Goal: Transaction & Acquisition: Purchase product/service

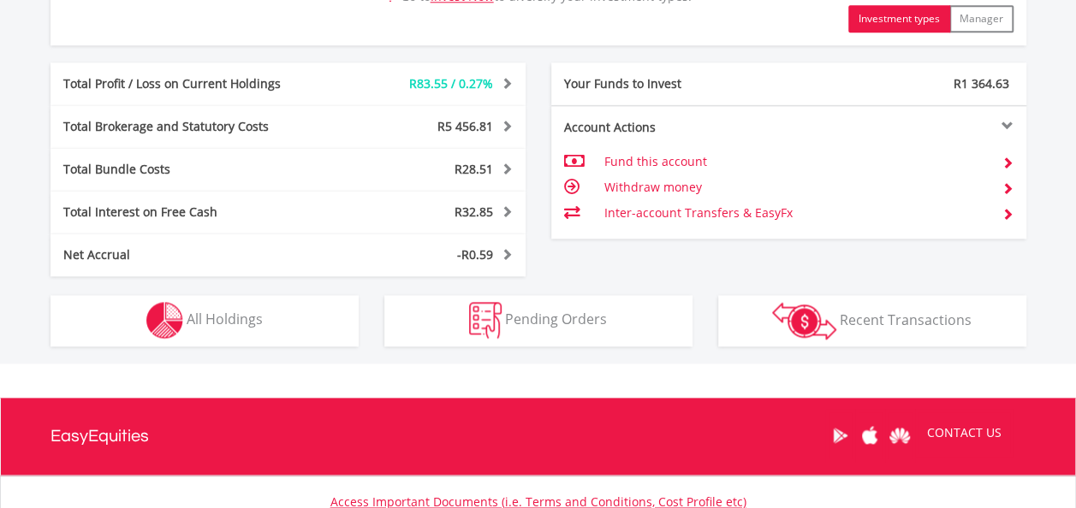
scroll to position [941, 0]
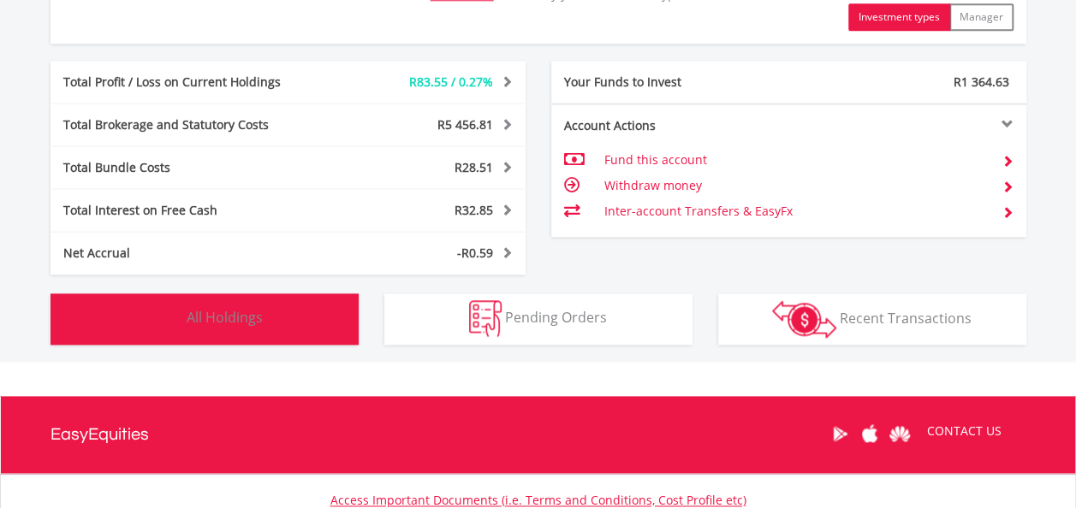
click at [252, 315] on span "All Holdings" at bounding box center [225, 317] width 76 height 19
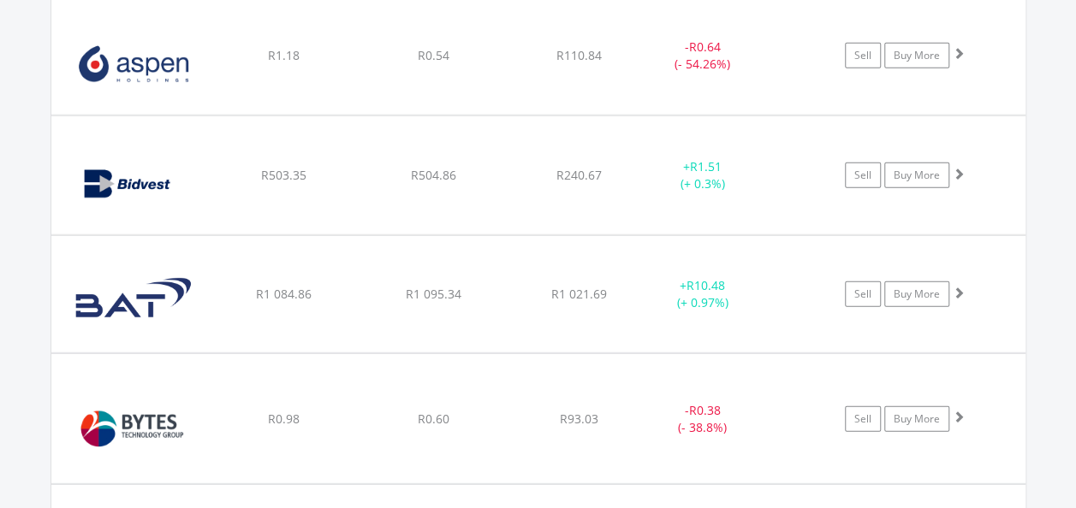
scroll to position [2278, 0]
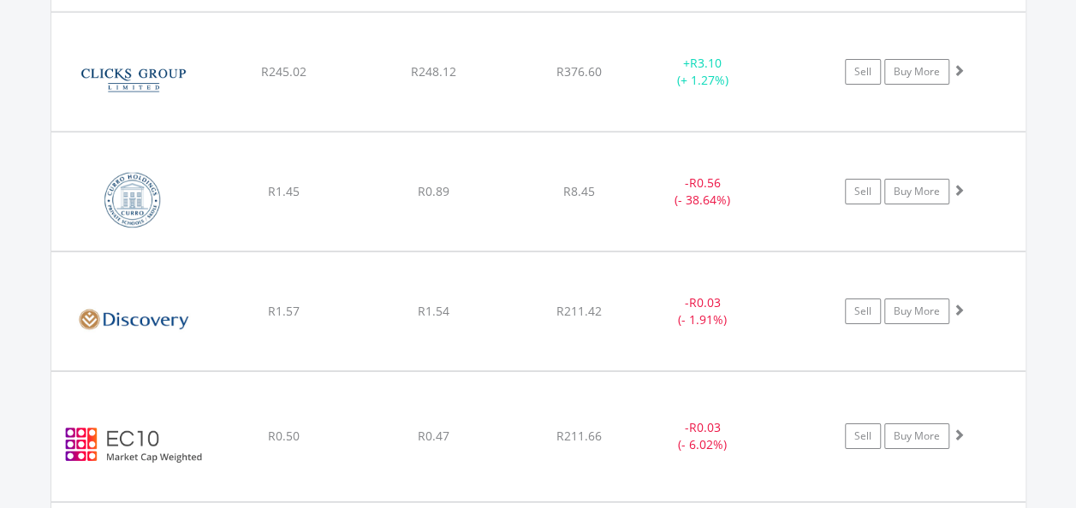
scroll to position [2877, 0]
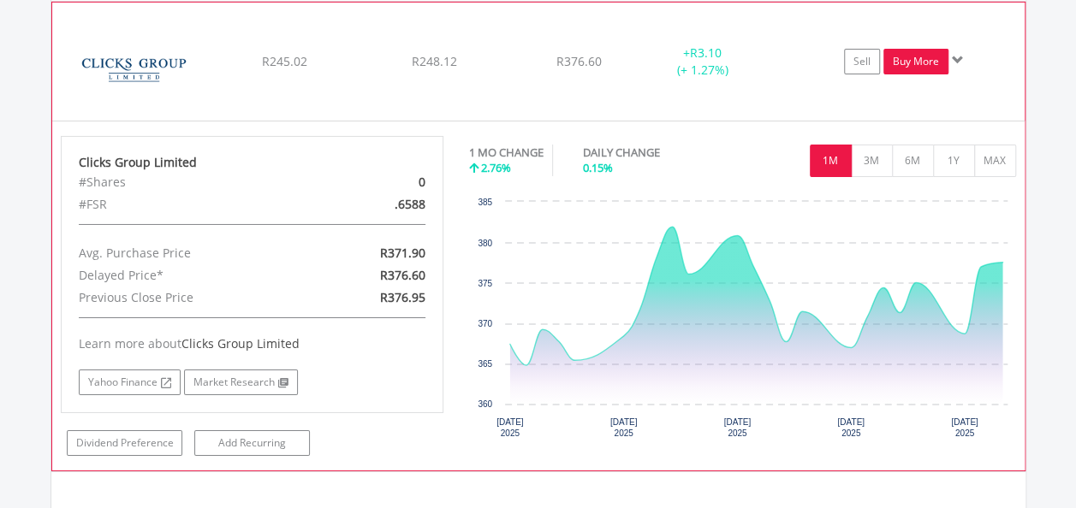
click at [900, 55] on link "Buy More" at bounding box center [915, 62] width 65 height 26
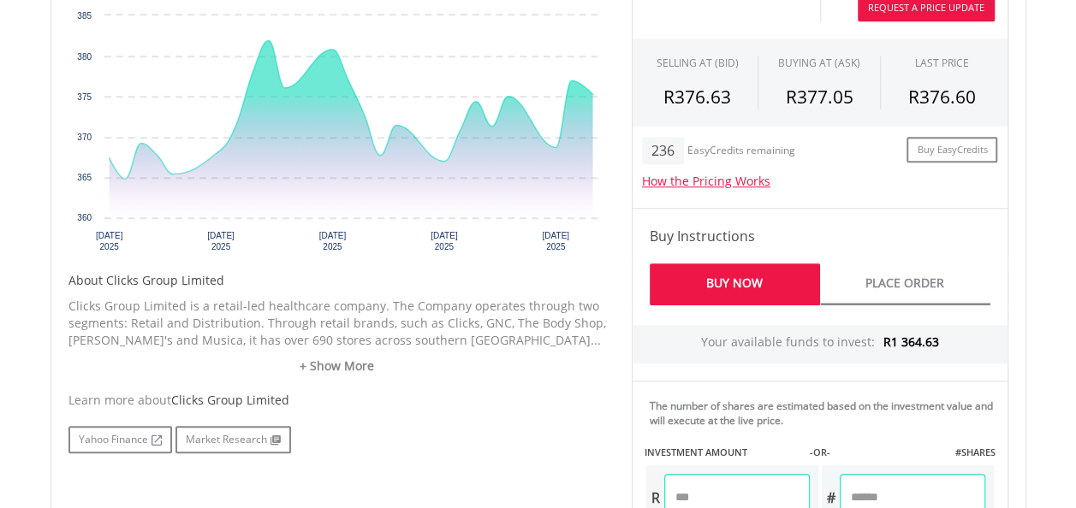
scroll to position [685, 0]
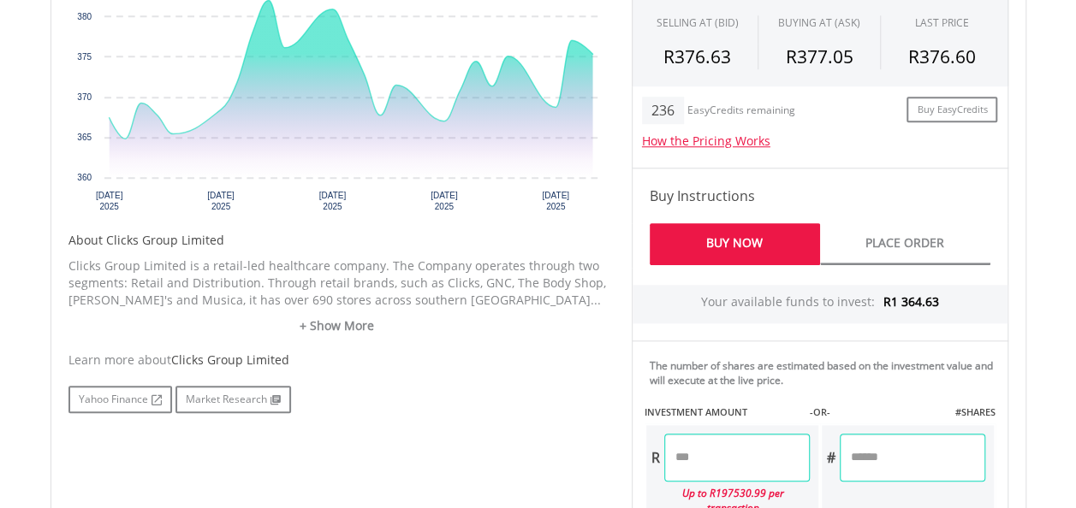
click at [876, 454] on input "number" at bounding box center [913, 458] width 146 height 48
type input "*"
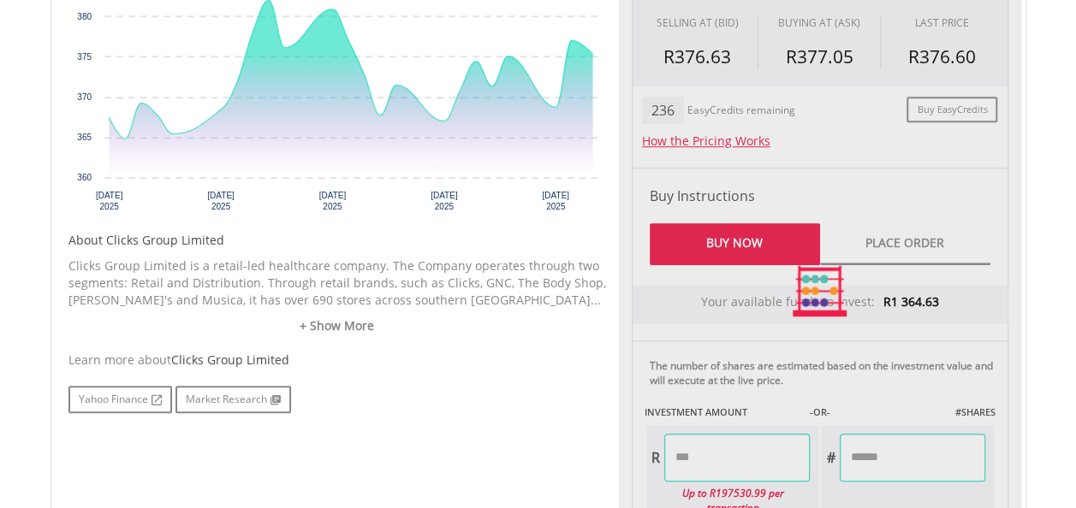
type input "******"
click at [553, 460] on div "No chart available. 1 MO CHANGE 2.15% DAILY CHANGE -0.45% 1M 3M 6M 1Y MAX Chart…" at bounding box center [538, 290] width 965 height 763
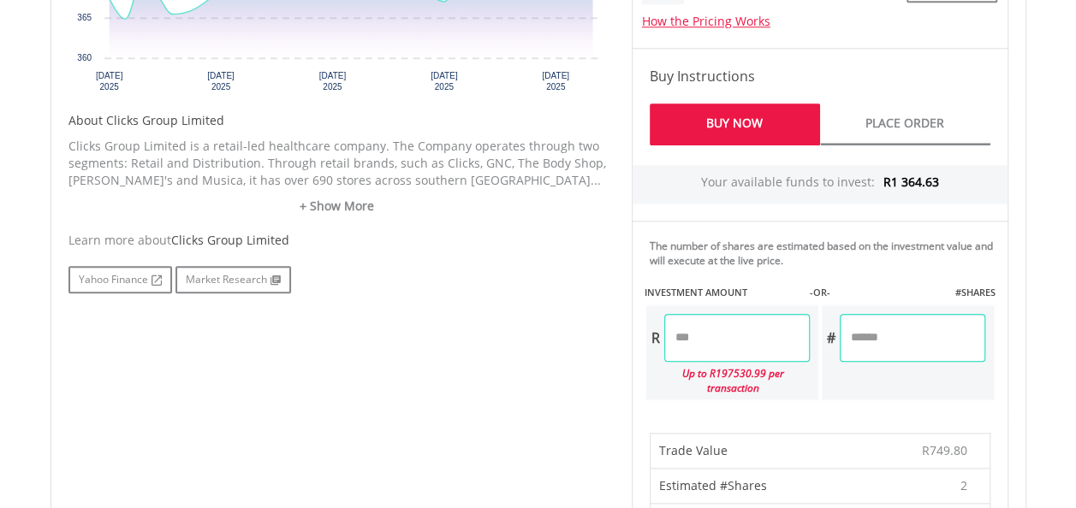
scroll to position [770, 0]
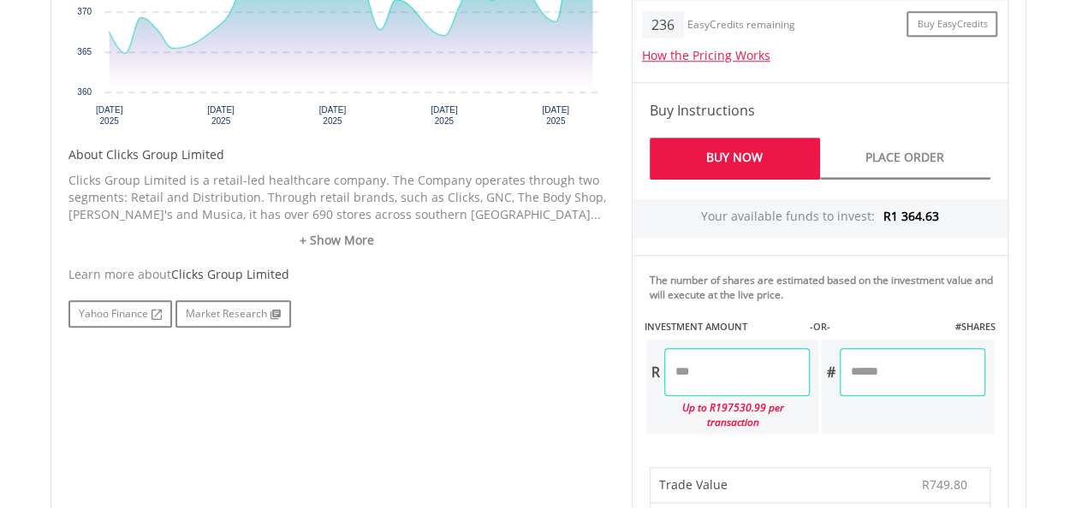
drag, startPoint x: 864, startPoint y: 371, endPoint x: 817, endPoint y: 371, distance: 47.1
click at [817, 371] on div "R ****** Up to R197530.99 per transaction # *" at bounding box center [819, 387] width 351 height 98
type input "***"
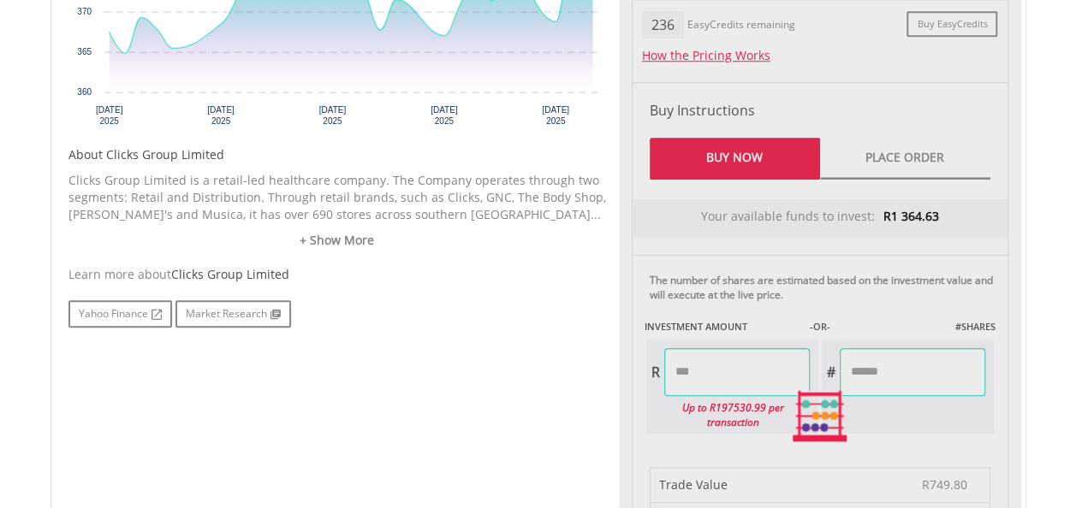
click at [511, 407] on div "No chart available. 1 MO CHANGE 2.15% DAILY CHANGE -0.45% 1M 3M 6M 1Y MAX Chart…" at bounding box center [538, 416] width 965 height 1185
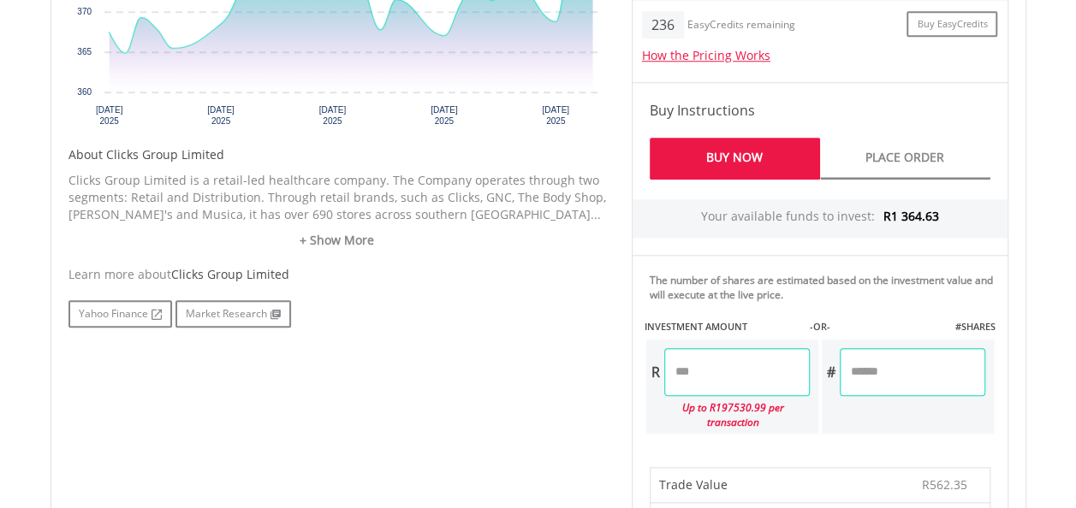
click at [728, 371] on input "******" at bounding box center [737, 372] width 146 height 48
drag, startPoint x: 868, startPoint y: 374, endPoint x: 835, endPoint y: 377, distance: 32.7
click at [835, 377] on div "# ***" at bounding box center [903, 372] width 163 height 48
drag, startPoint x: 720, startPoint y: 367, endPoint x: 661, endPoint y: 380, distance: 60.4
click at [661, 380] on div "R ******" at bounding box center [727, 372] width 163 height 48
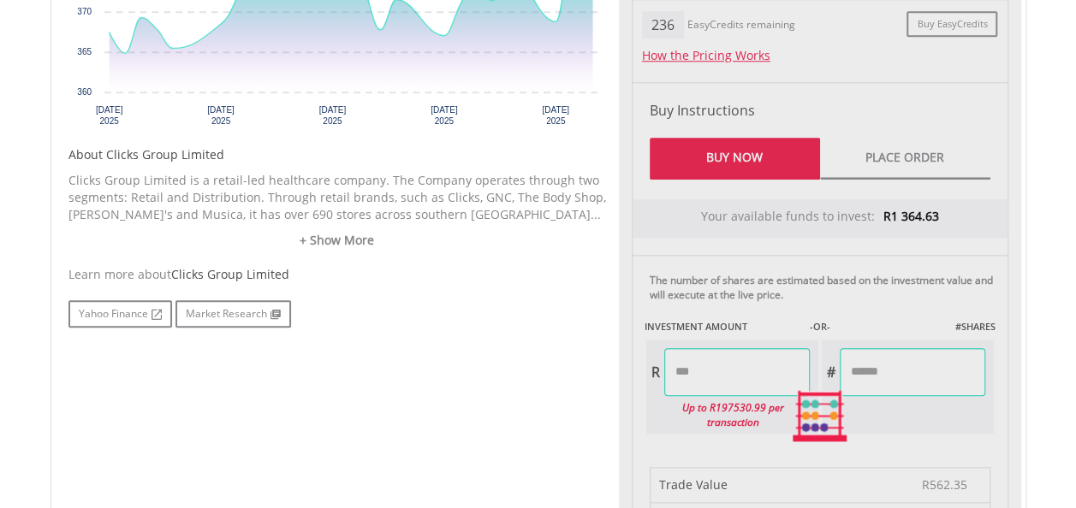
click at [573, 395] on div "No chart available. 1 MO CHANGE 2.15% DAILY CHANGE -0.45% 1M 3M 6M 1Y MAX Chart…" at bounding box center [538, 416] width 965 height 1185
type input "******"
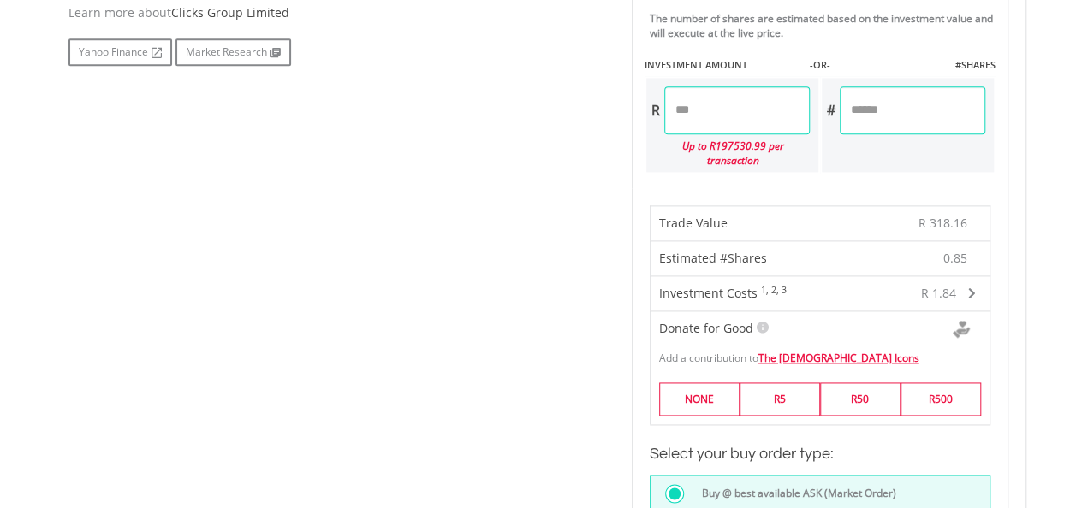
scroll to position [856, 0]
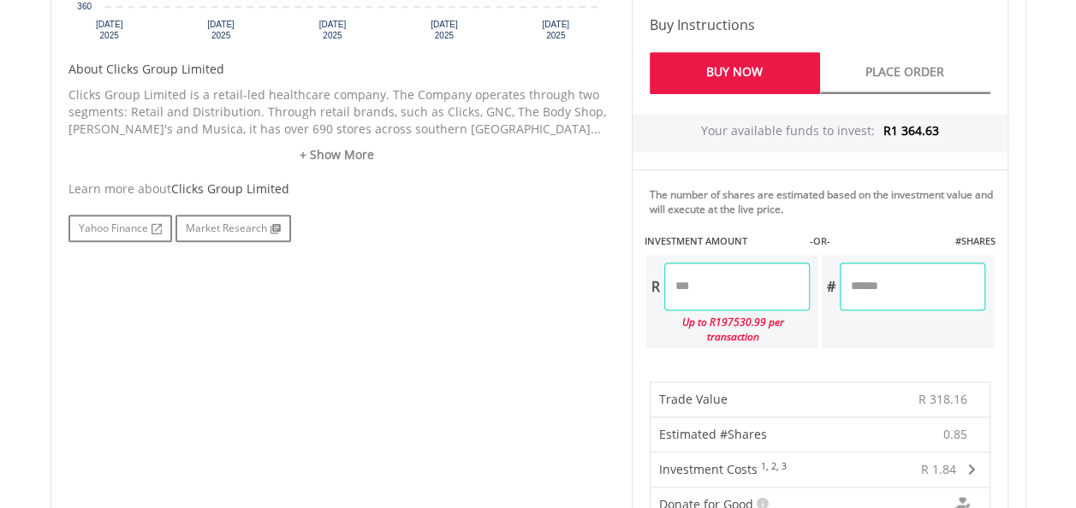
drag, startPoint x: 892, startPoint y: 286, endPoint x: 843, endPoint y: 291, distance: 49.1
click at [843, 291] on input "******" at bounding box center [913, 287] width 146 height 48
type input "*"
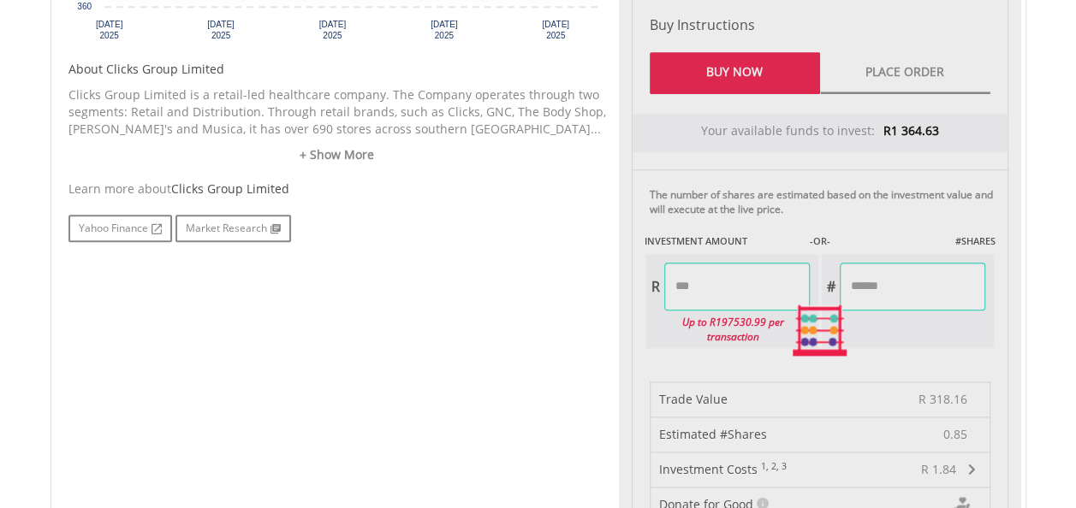
click at [605, 334] on div "No chart available. 1 MO CHANGE 2.15% DAILY CHANGE -0.45% 1M 3M 6M 1Y MAX Chart…" at bounding box center [538, 330] width 965 height 1185
type input "******"
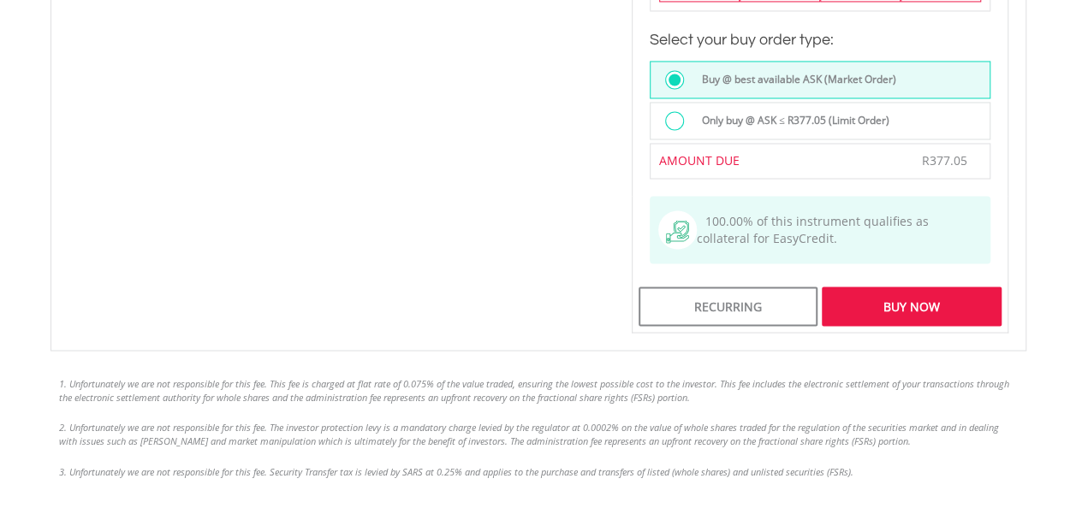
scroll to position [1455, 0]
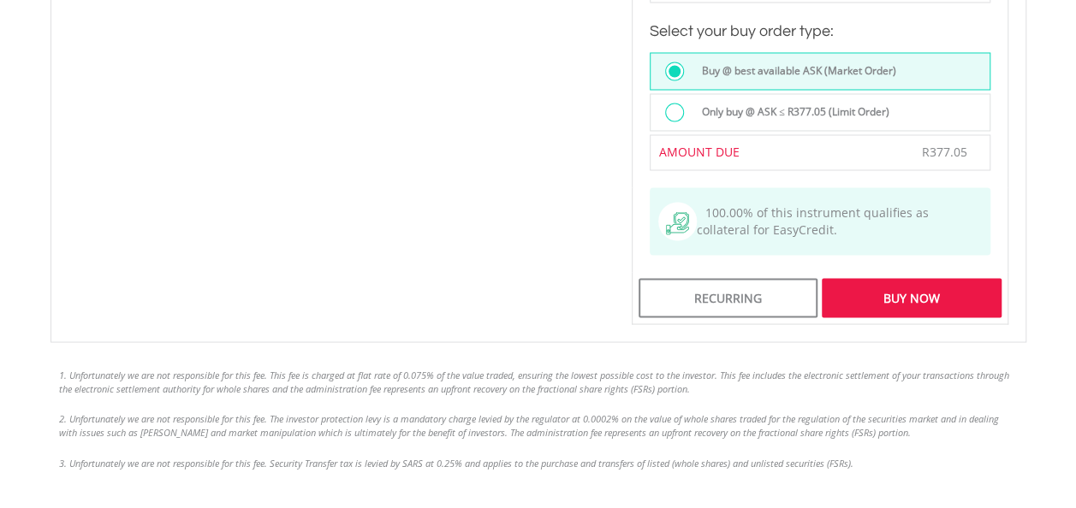
click at [929, 278] on div "Buy Now" at bounding box center [911, 297] width 179 height 39
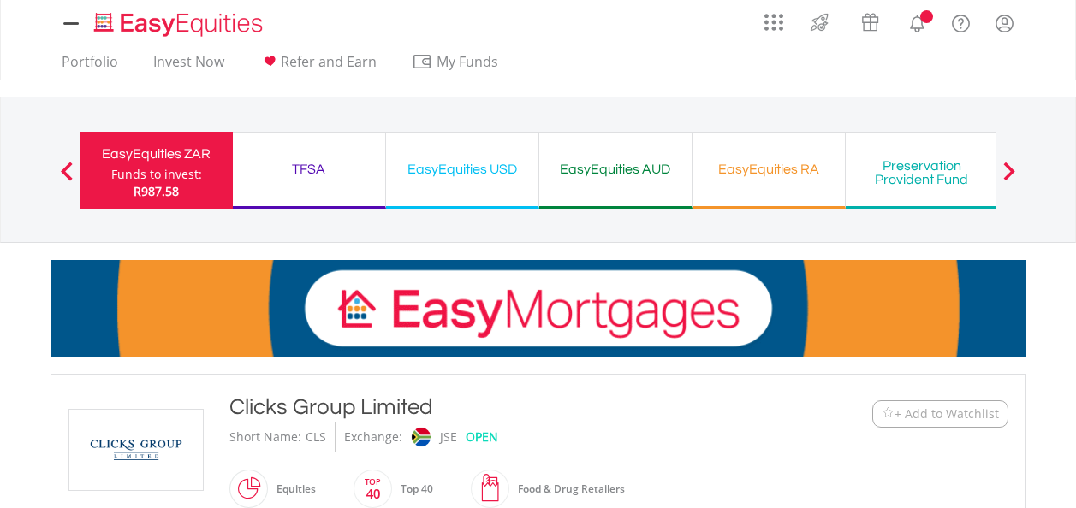
scroll to position [1146, 0]
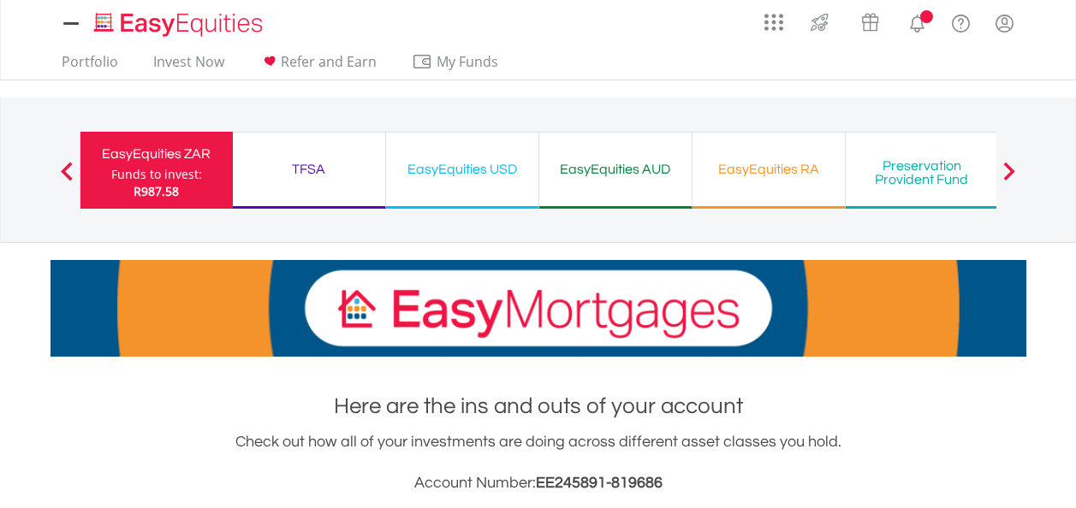
scroll to position [705, 0]
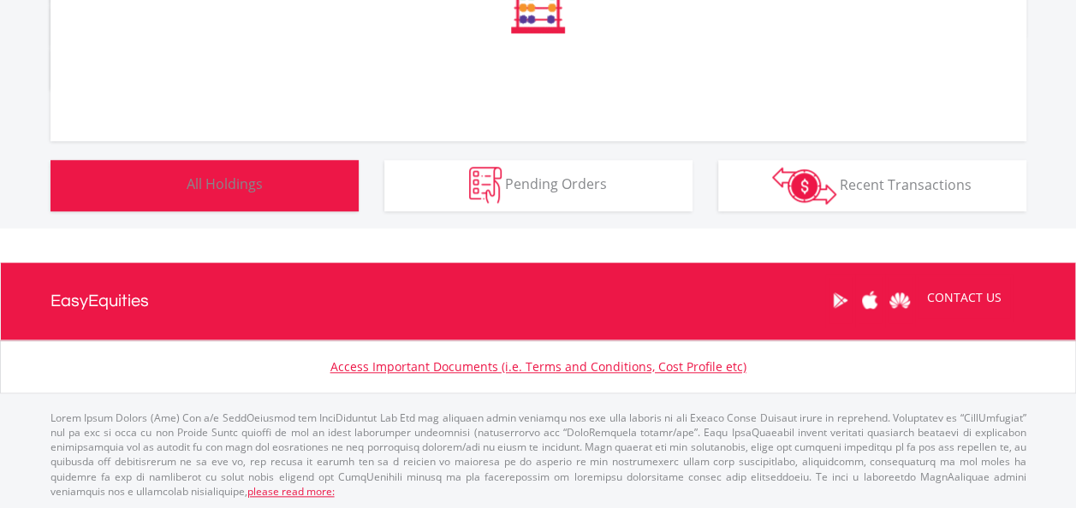
click at [252, 193] on button "Holdings All Holdings" at bounding box center [204, 185] width 308 height 51
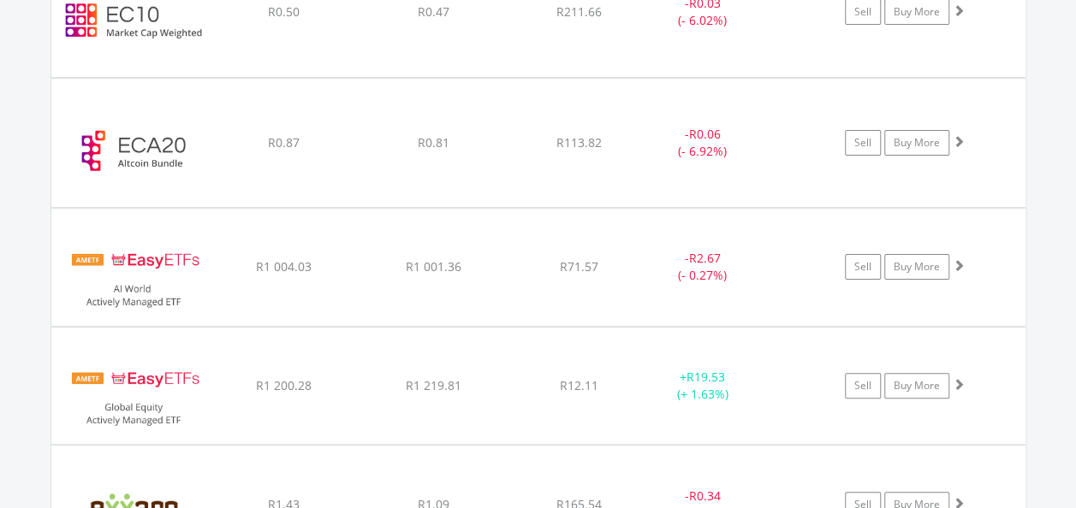
scroll to position [3305, 0]
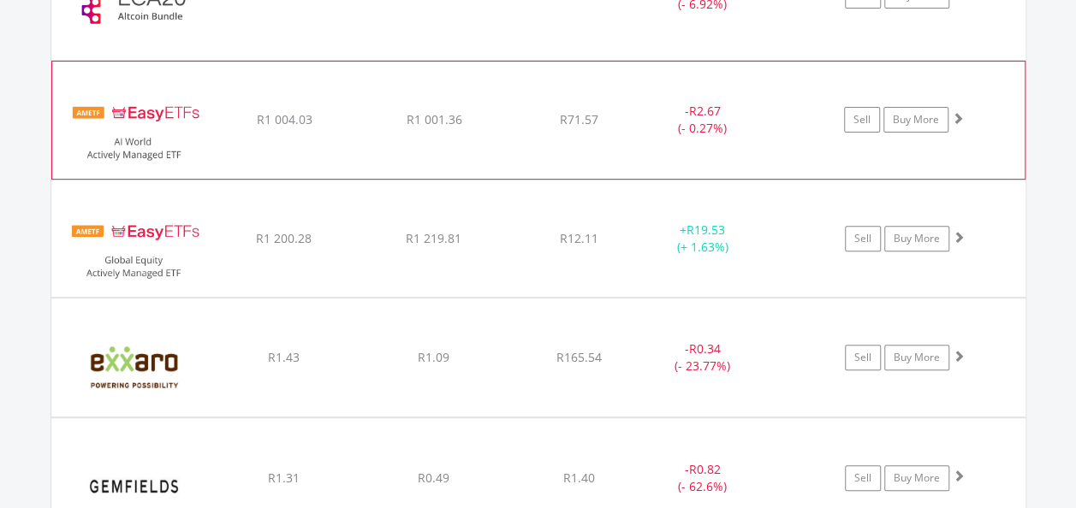
scroll to position [3477, 0]
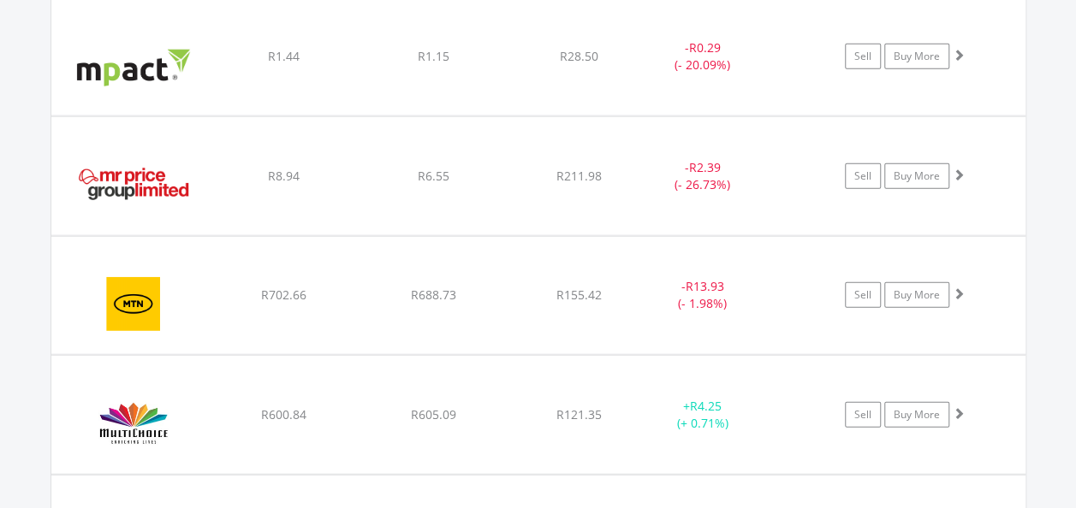
scroll to position [5274, 0]
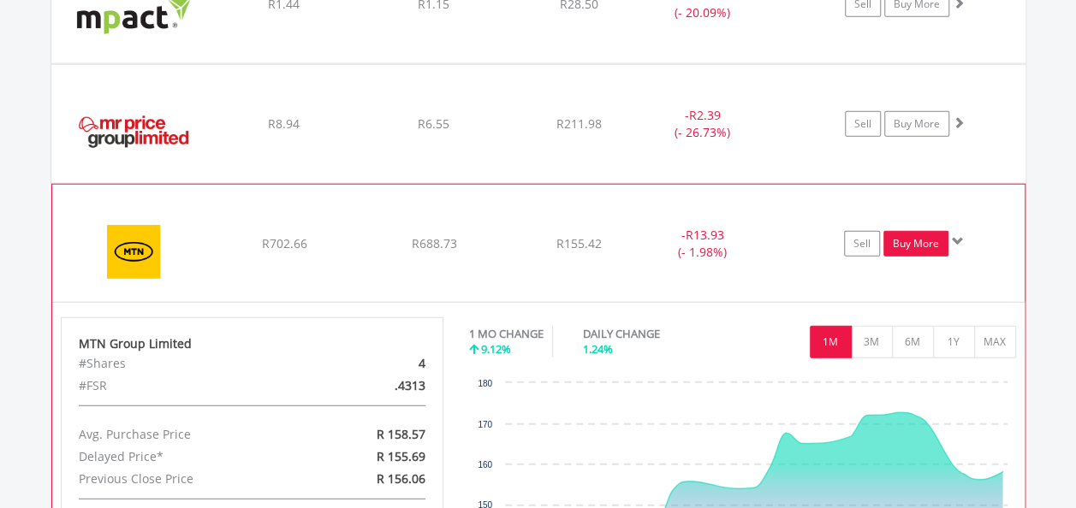
click at [899, 231] on link "Buy More" at bounding box center [915, 244] width 65 height 26
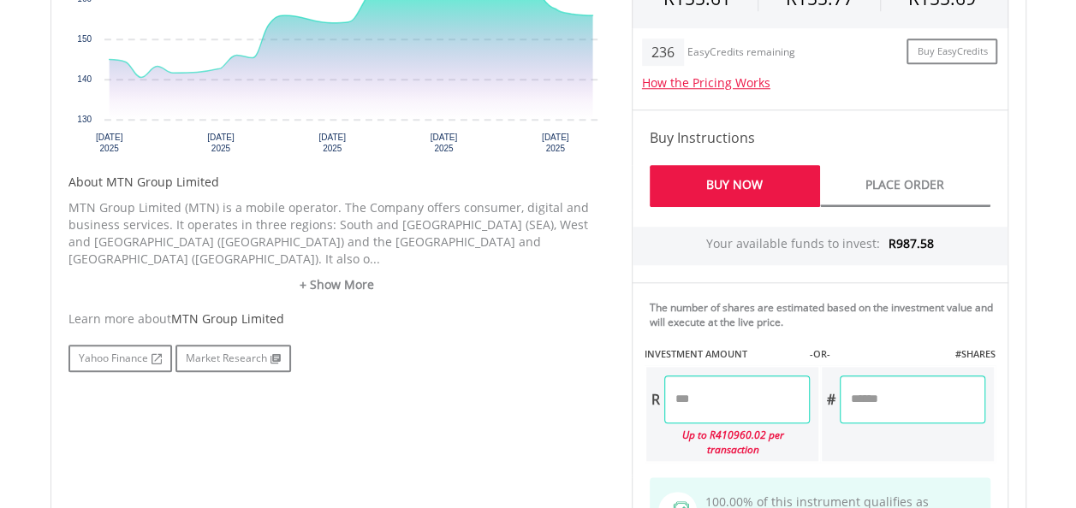
scroll to position [770, 0]
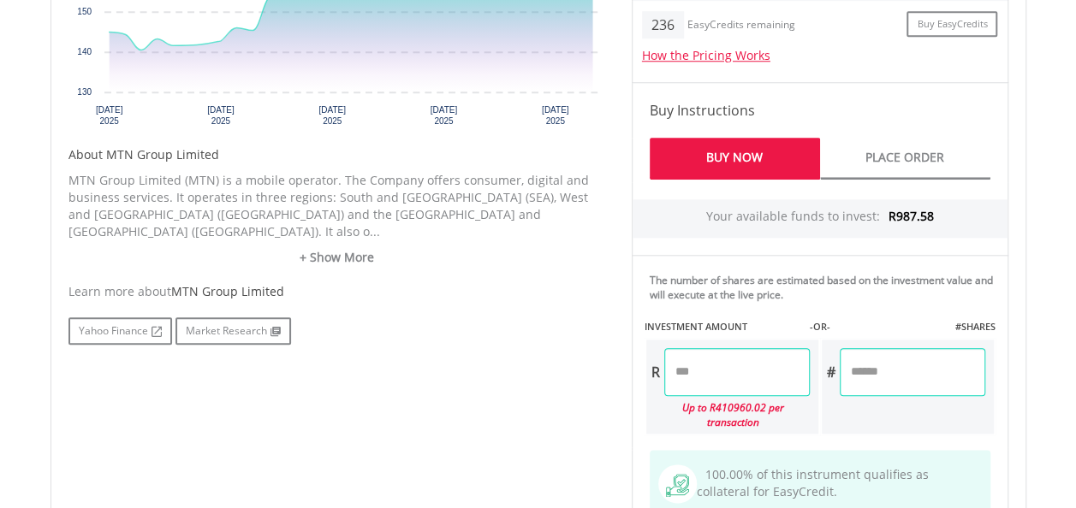
click at [699, 370] on input "number" at bounding box center [737, 372] width 146 height 48
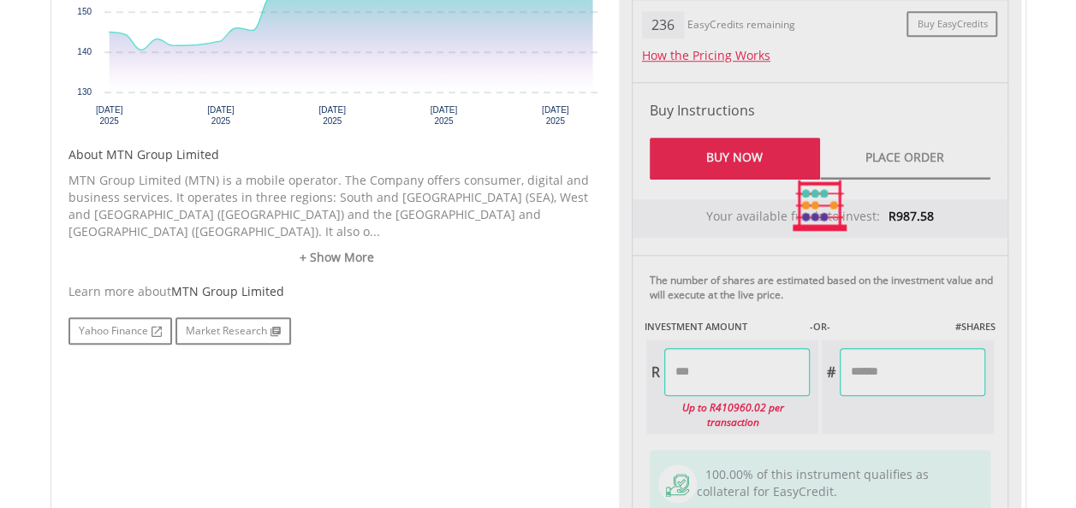
type input "******"
click at [490, 382] on div "No chart available. 1 MO CHANGE 7.52% DAILY CHANGE -0.24% 1M 3M 6M 1Y MAX Chart…" at bounding box center [538, 205] width 965 height 763
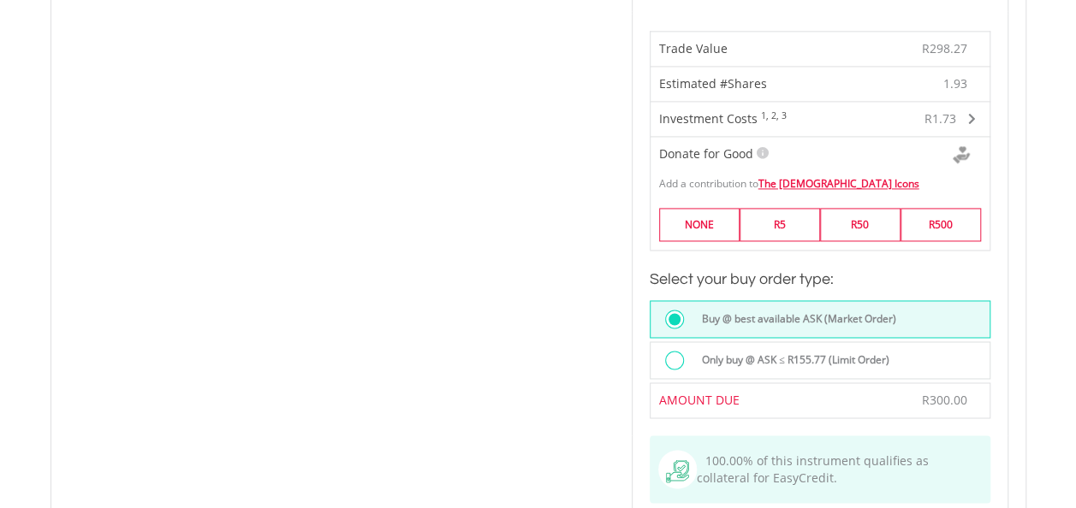
scroll to position [1284, 0]
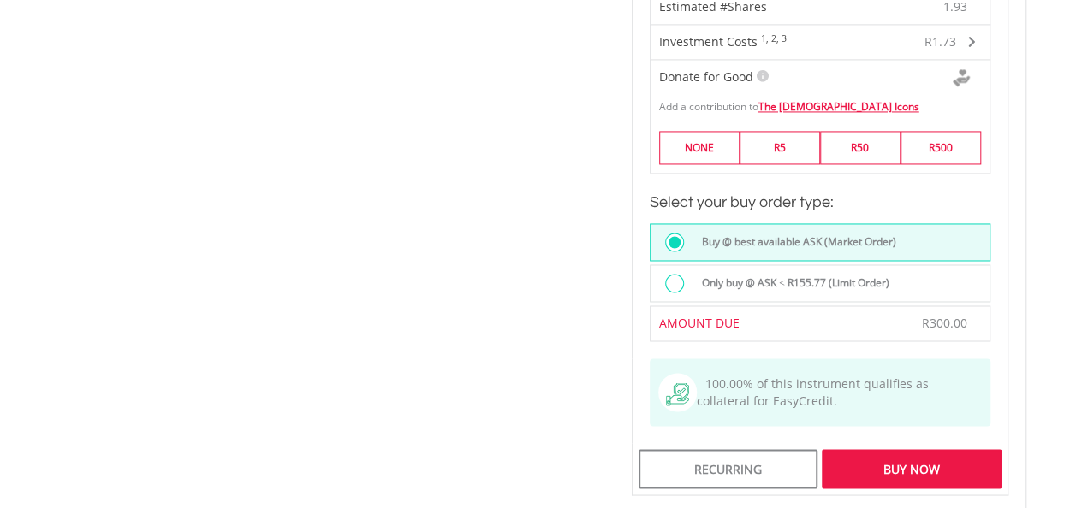
click at [920, 449] on div "Buy Now" at bounding box center [911, 468] width 179 height 39
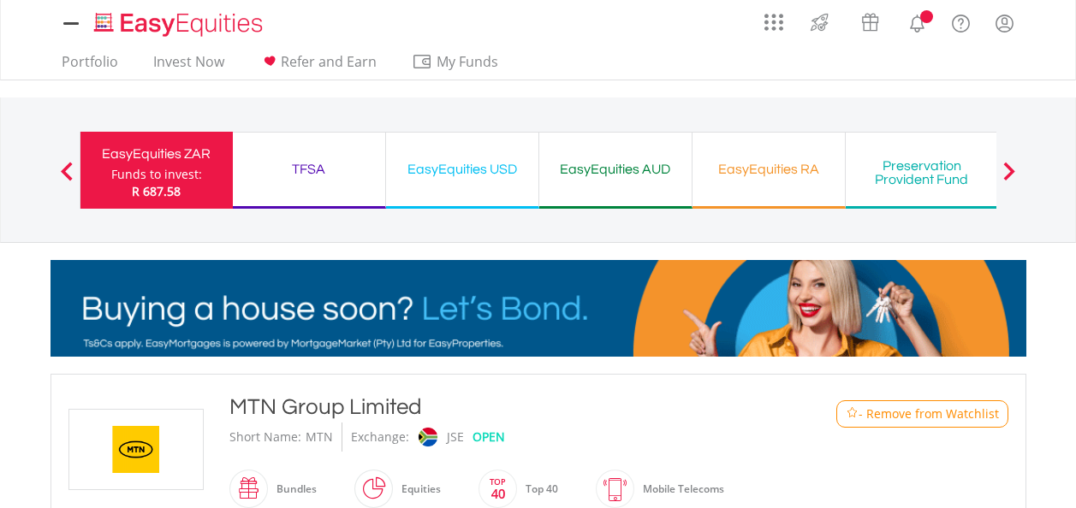
scroll to position [1146, 0]
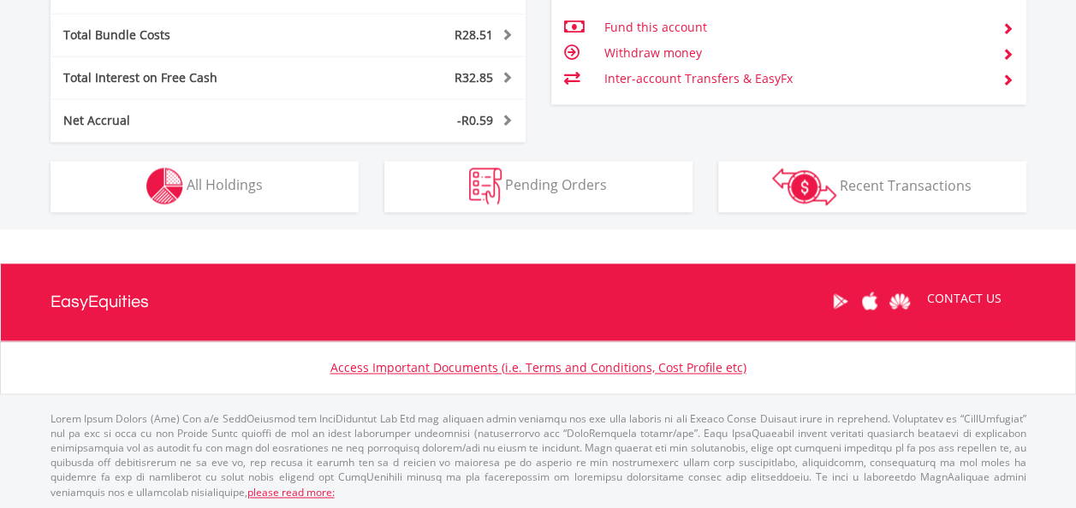
scroll to position [164, 325]
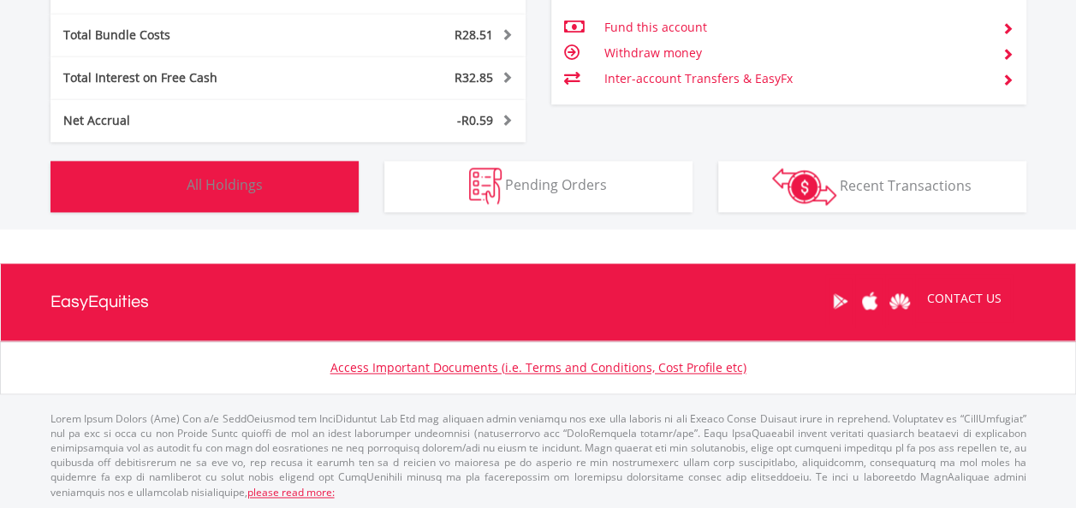
click at [233, 198] on button "Holdings All Holdings" at bounding box center [204, 186] width 308 height 51
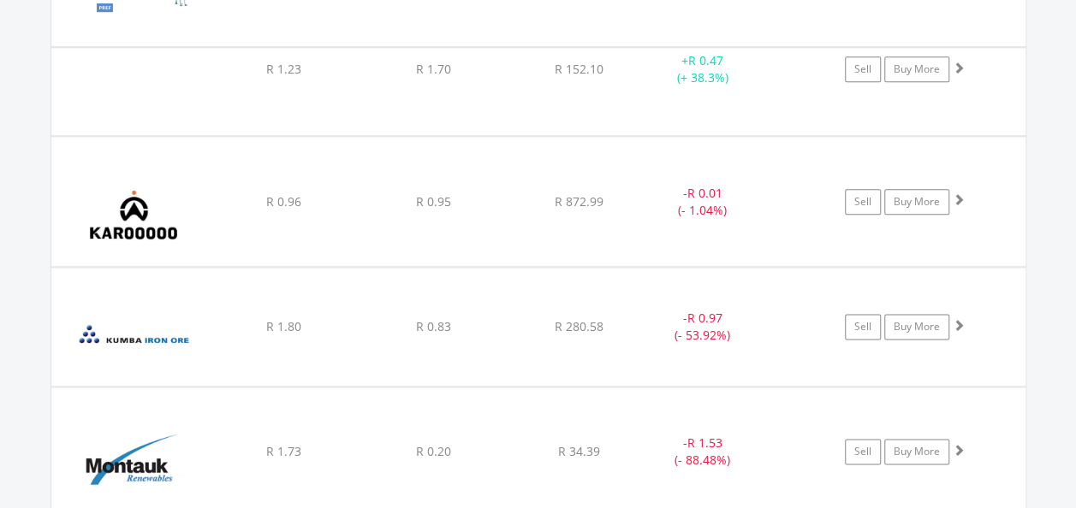
scroll to position [3991, 0]
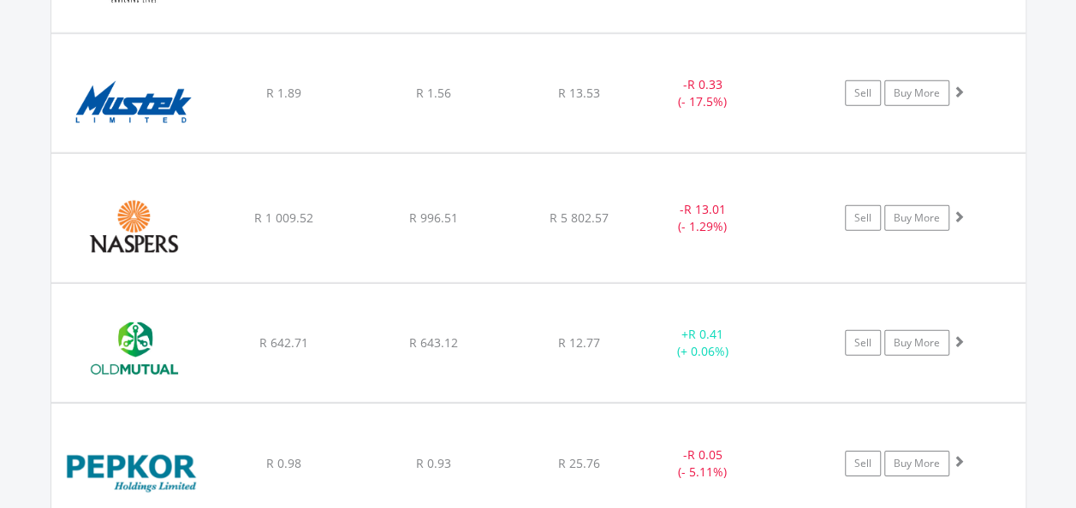
scroll to position [5704, 0]
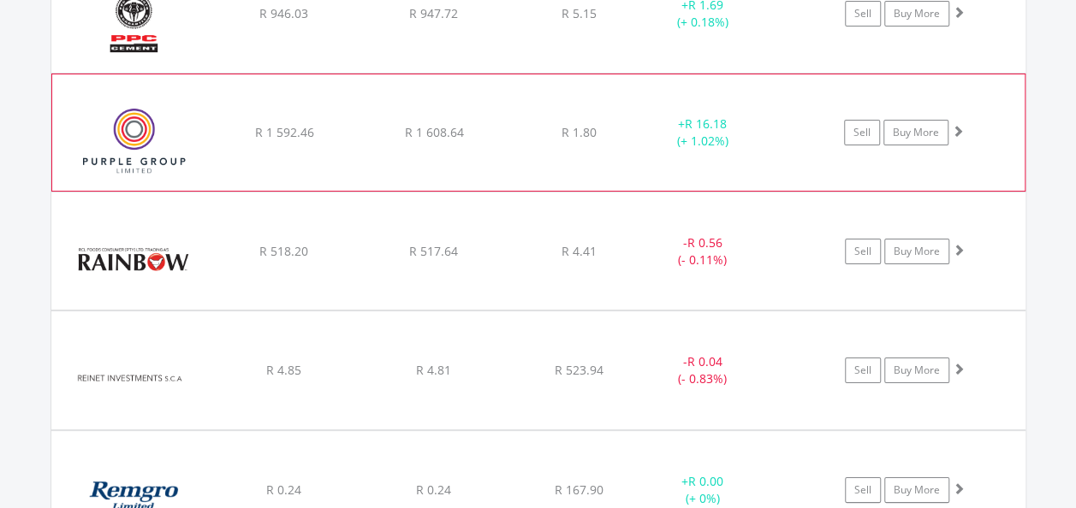
scroll to position [6388, 0]
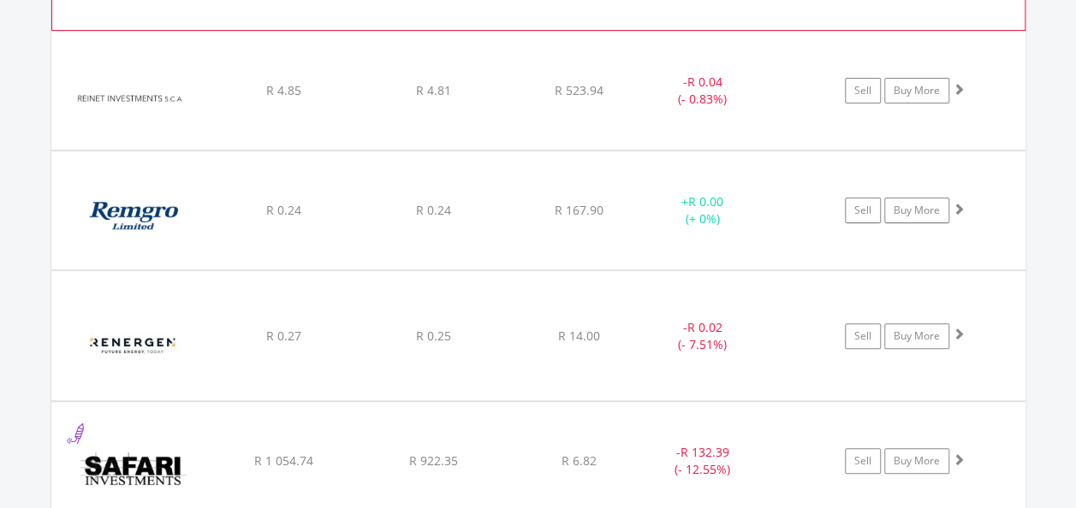
scroll to position [6645, 0]
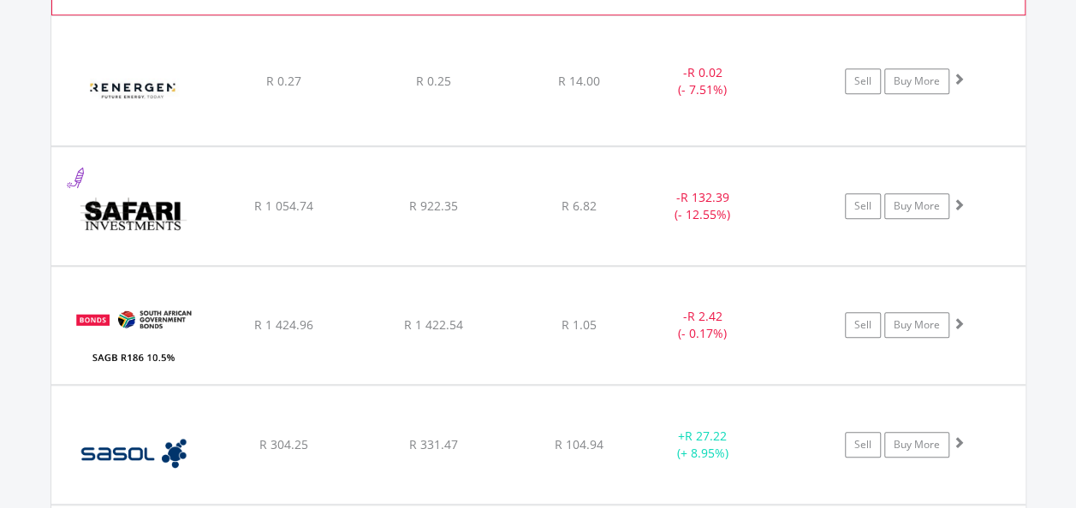
scroll to position [6902, 0]
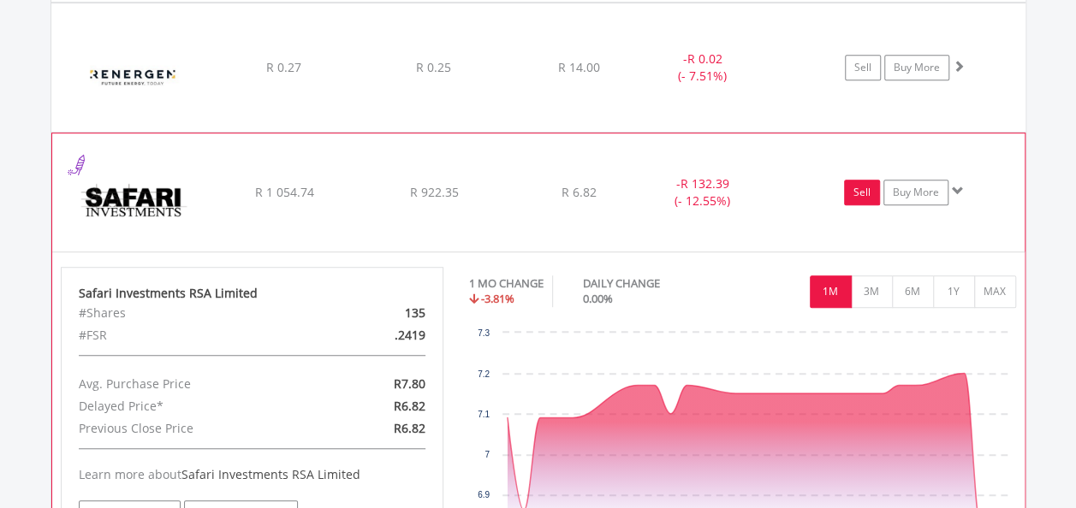
click at [863, 180] on link "Sell" at bounding box center [862, 193] width 36 height 26
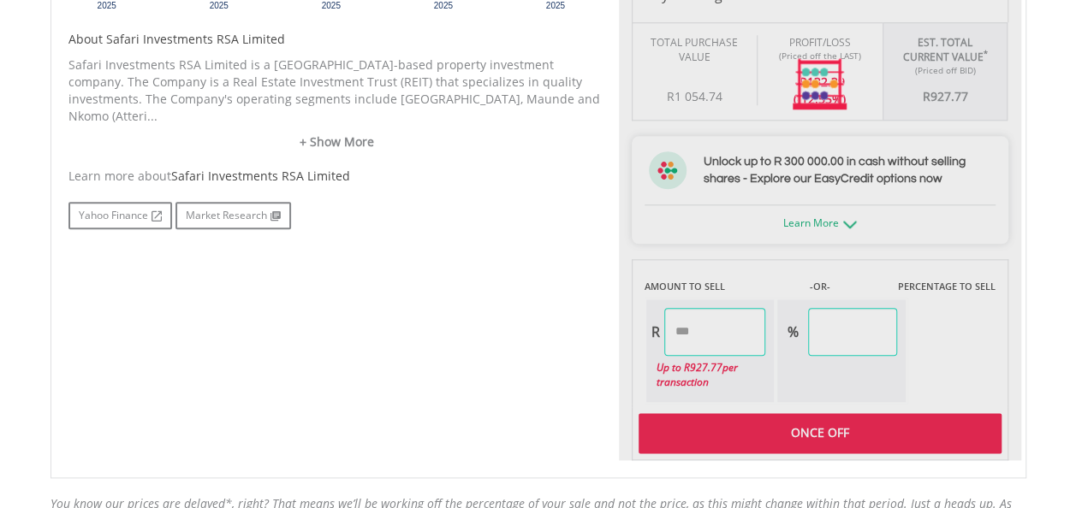
type input "******"
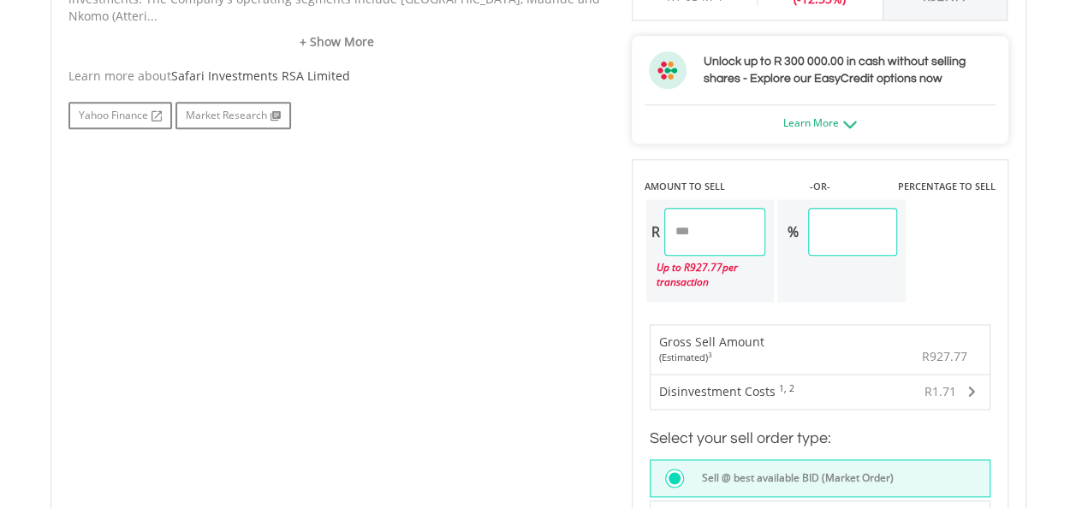
drag, startPoint x: 712, startPoint y: 229, endPoint x: 695, endPoint y: 232, distance: 17.5
click at [695, 232] on input "******" at bounding box center [715, 232] width 102 height 48
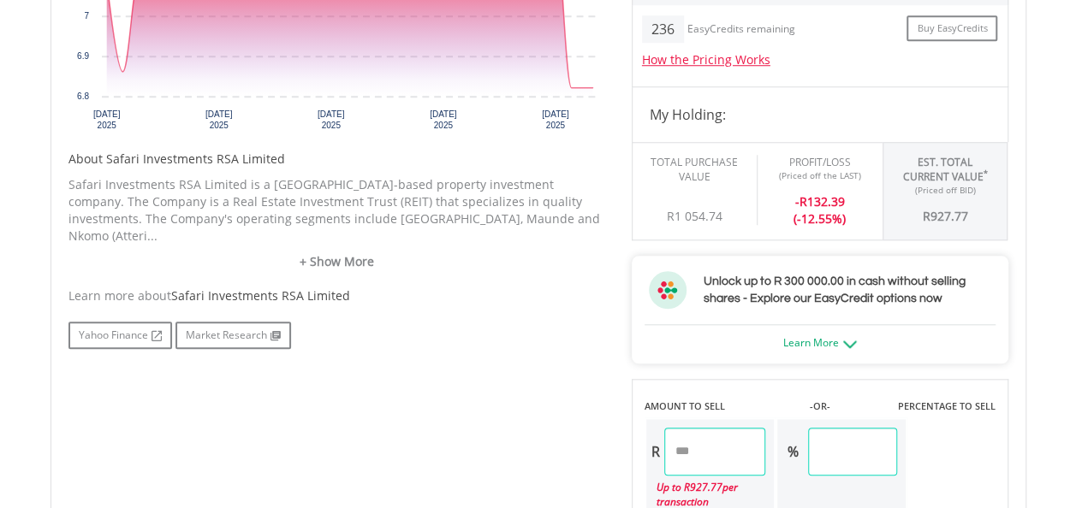
scroll to position [770, 0]
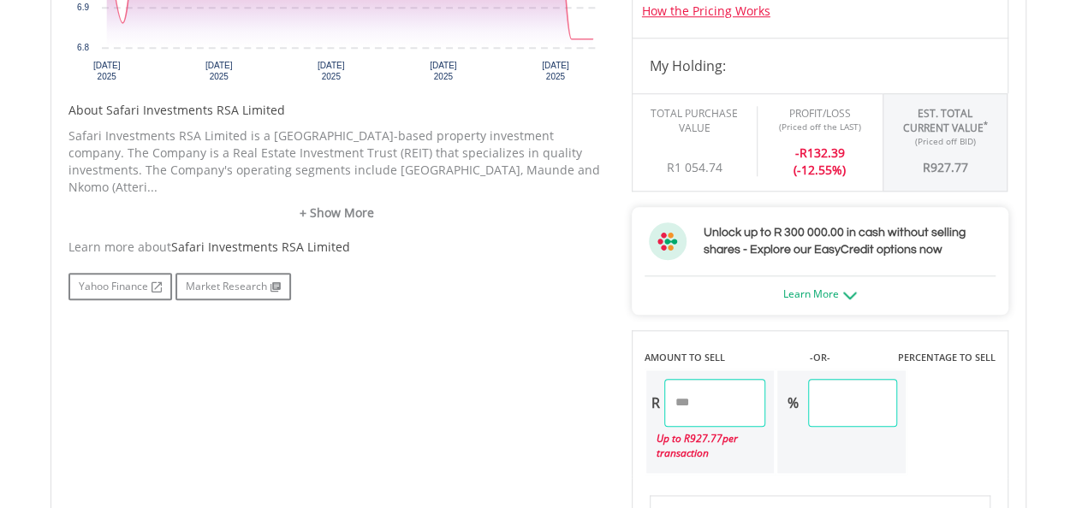
click at [425, 364] on div "No chart available. 1 MO CHANGE -3.81% DAILY CHANGE 0.00% 1M 3M 6M 1Y MAX Chart…" at bounding box center [538, 306] width 965 height 1054
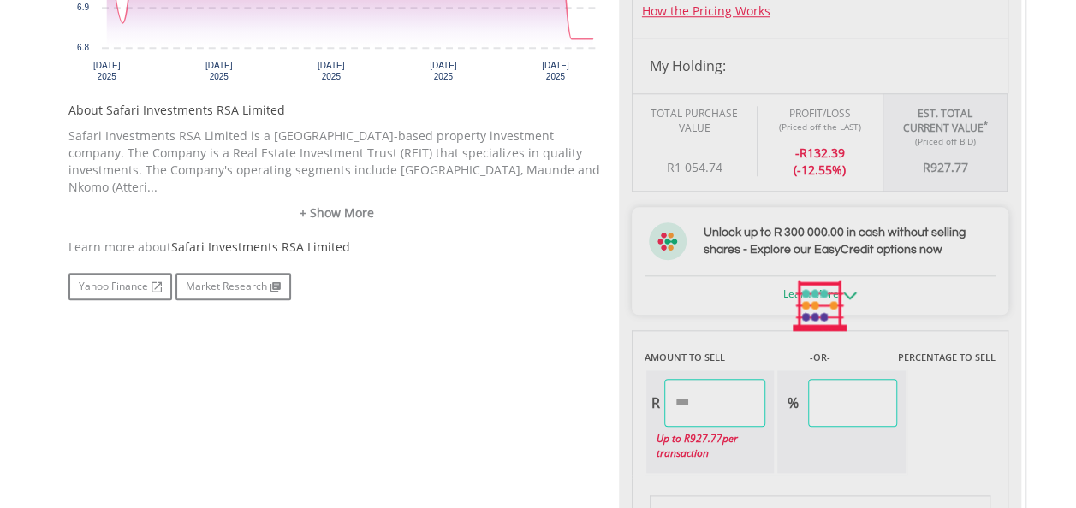
type input "******"
type input "*****"
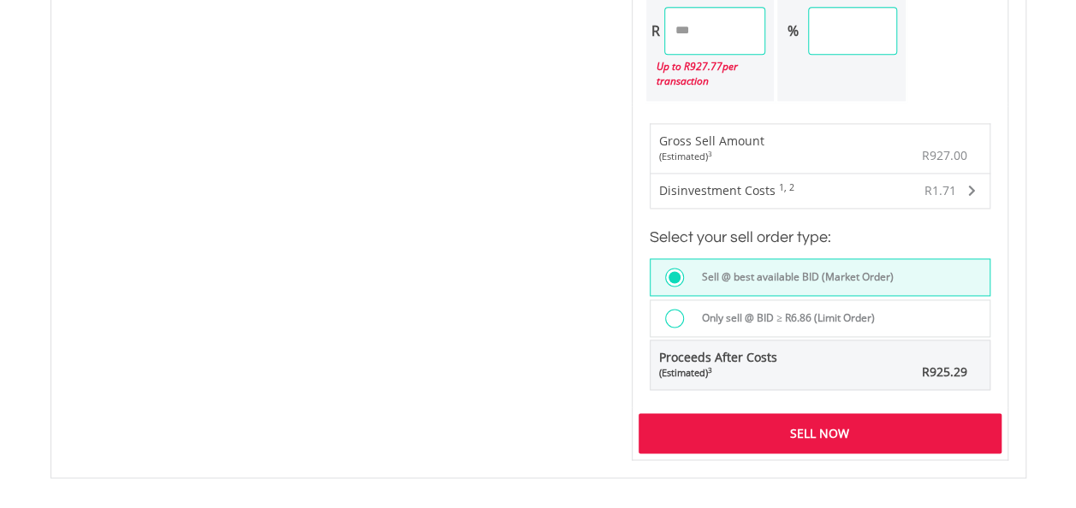
scroll to position [1198, 0]
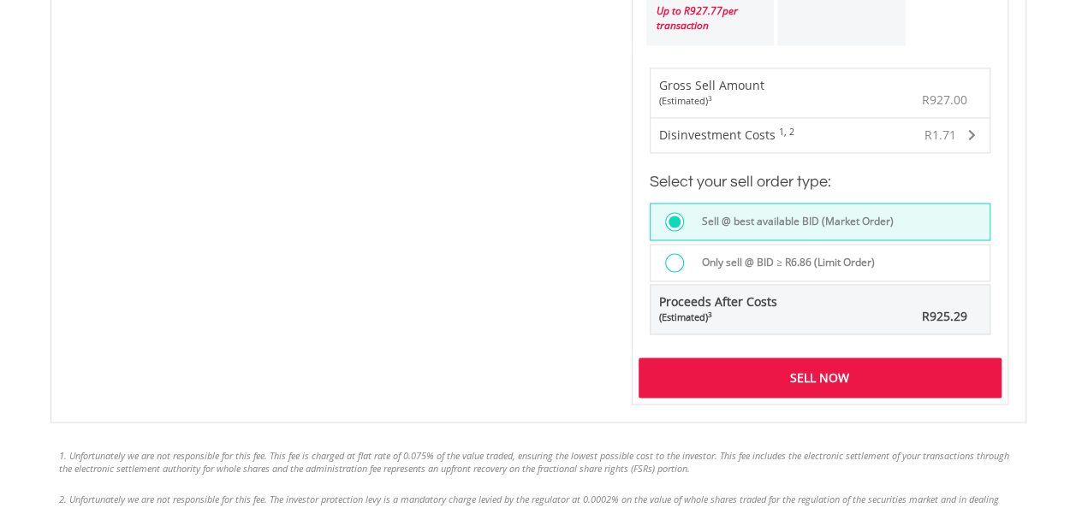
click at [863, 380] on div "Sell Now" at bounding box center [819, 377] width 363 height 39
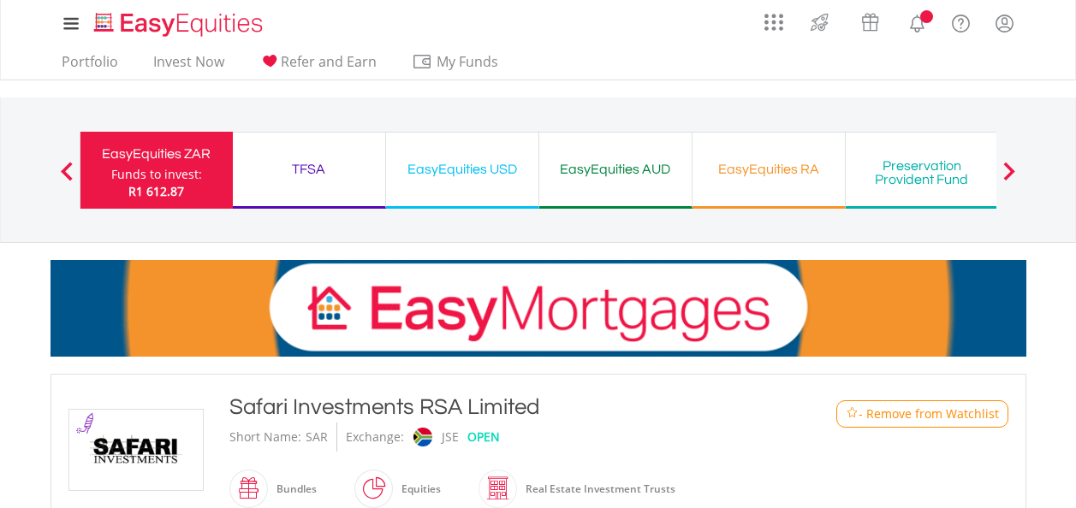
scroll to position [1138, 0]
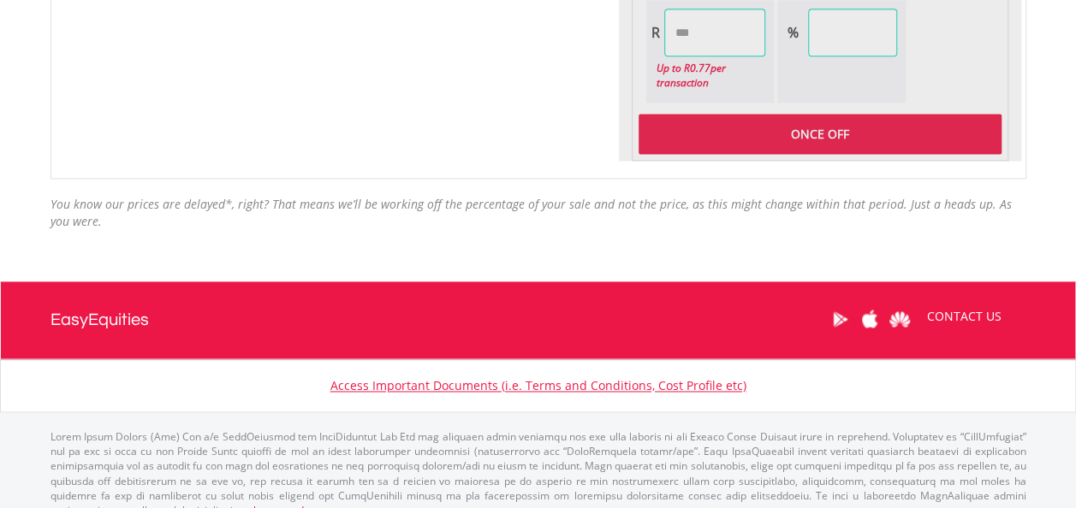
type input "****"
type input "******"
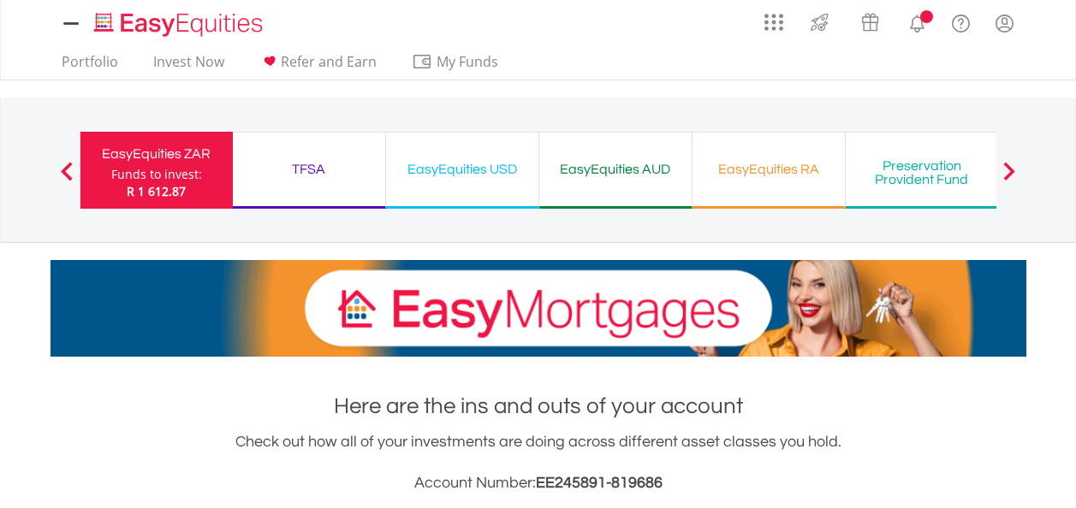
scroll to position [705, 0]
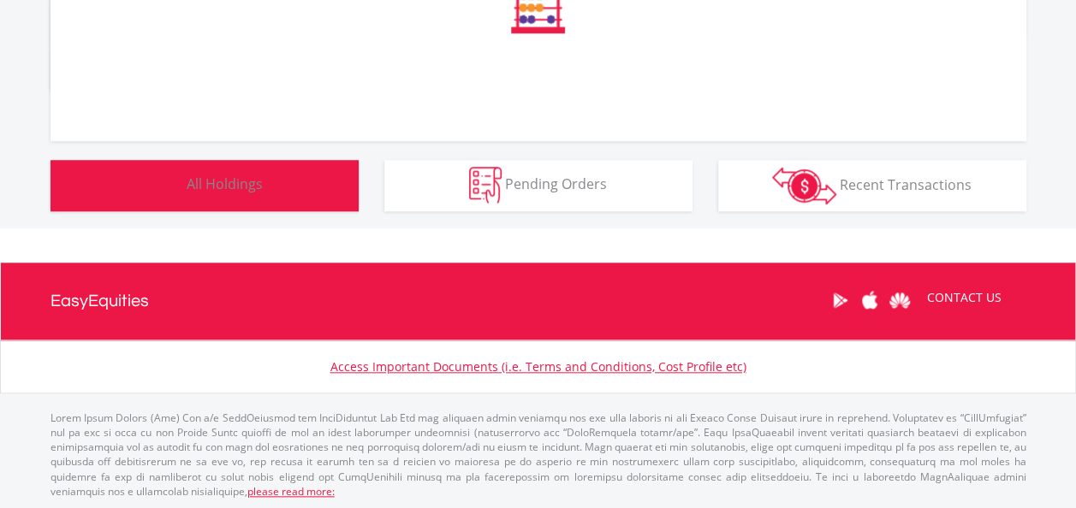
click at [183, 190] on button "Holdings All Holdings" at bounding box center [204, 185] width 308 height 51
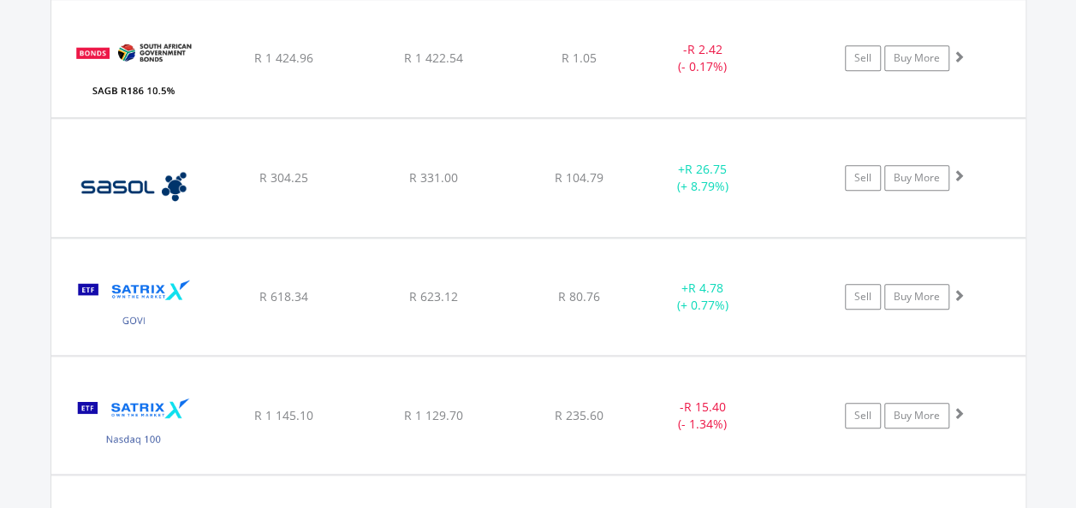
scroll to position [7157, 0]
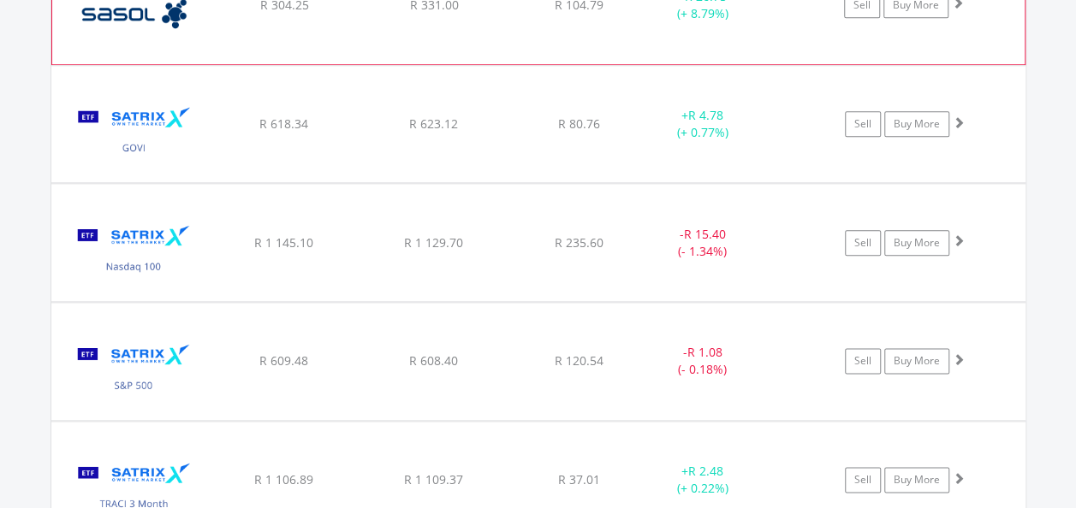
scroll to position [7328, 0]
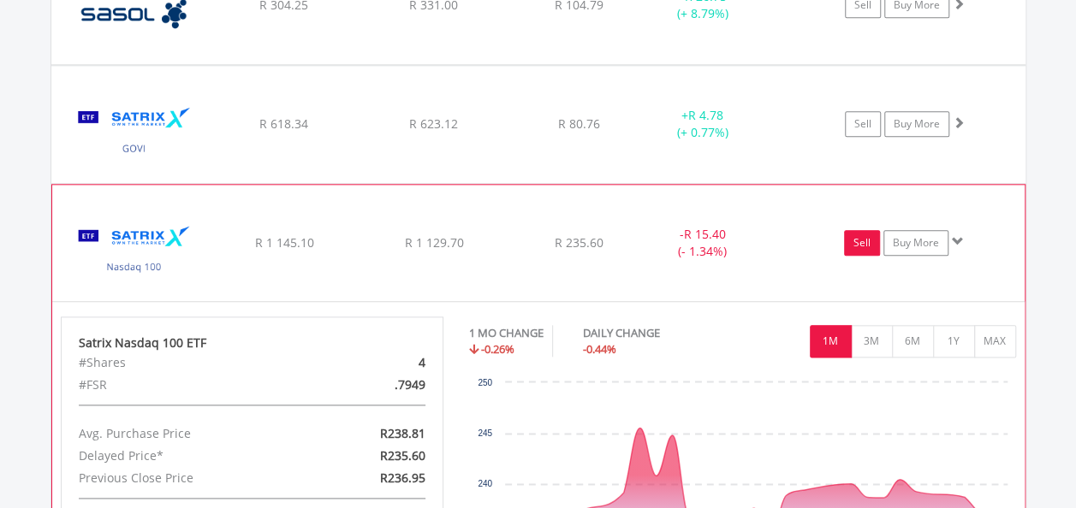
click at [869, 230] on link "Sell" at bounding box center [862, 243] width 36 height 26
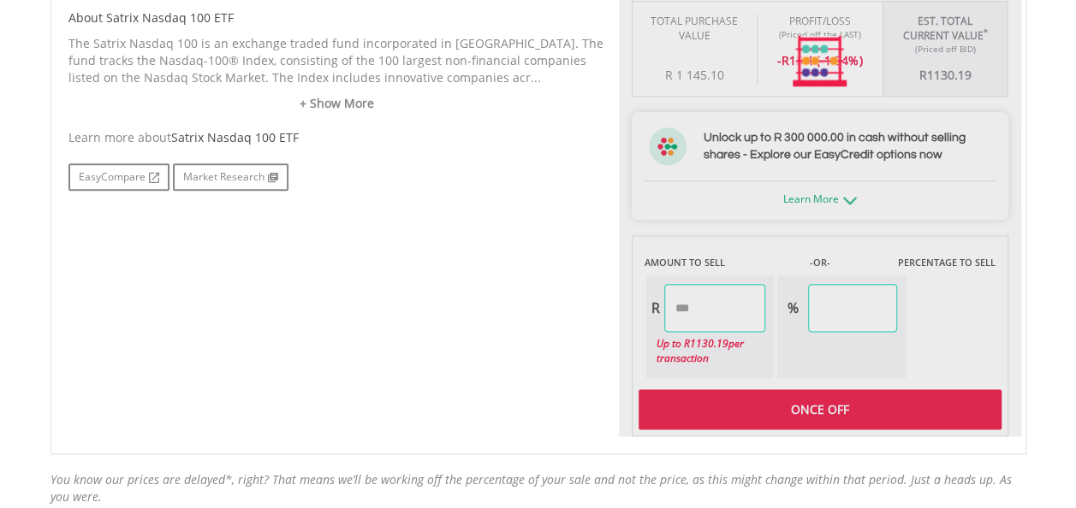
scroll to position [1027, 0]
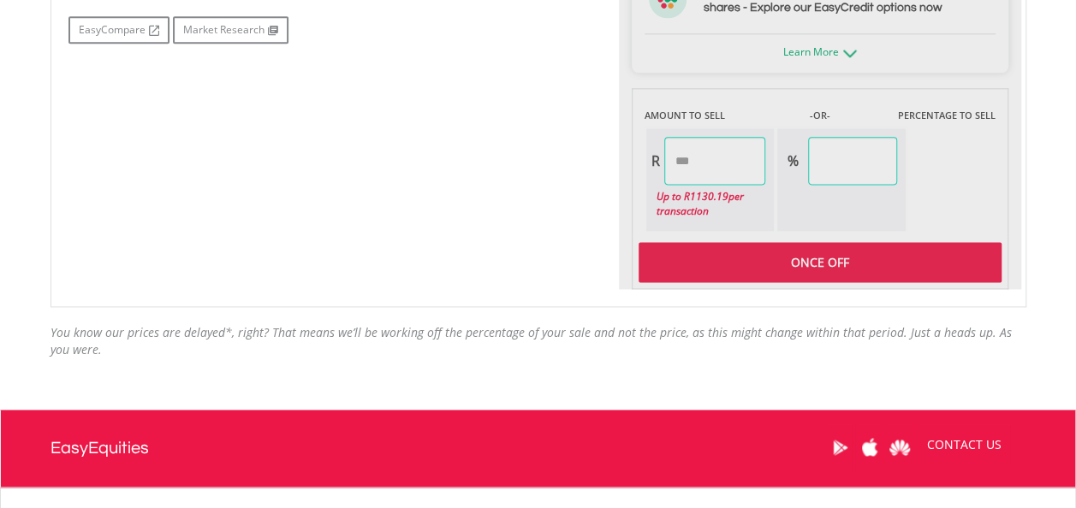
type input "*******"
type input "******"
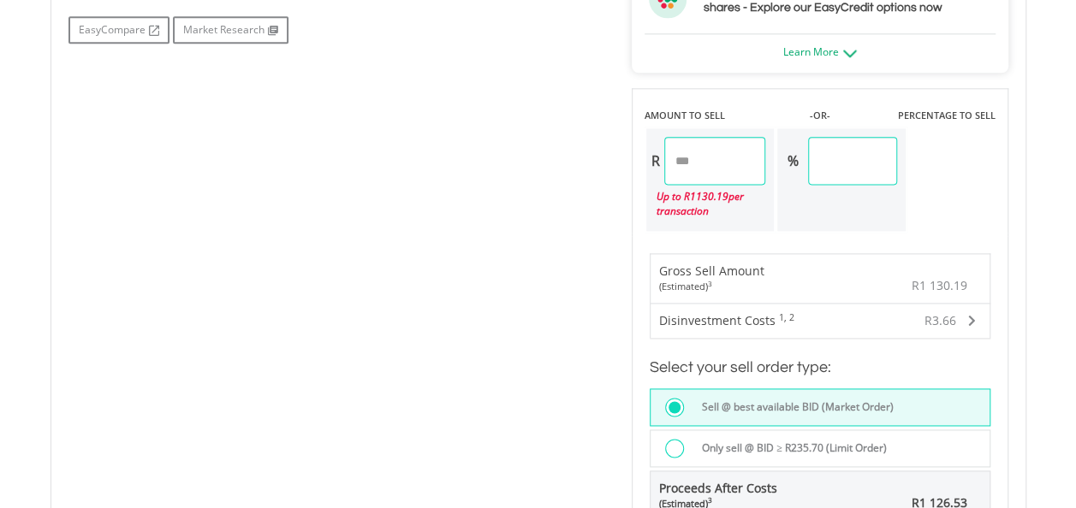
drag, startPoint x: 729, startPoint y: 163, endPoint x: 690, endPoint y: 157, distance: 39.8
click at [690, 157] on input "*******" at bounding box center [715, 161] width 102 height 48
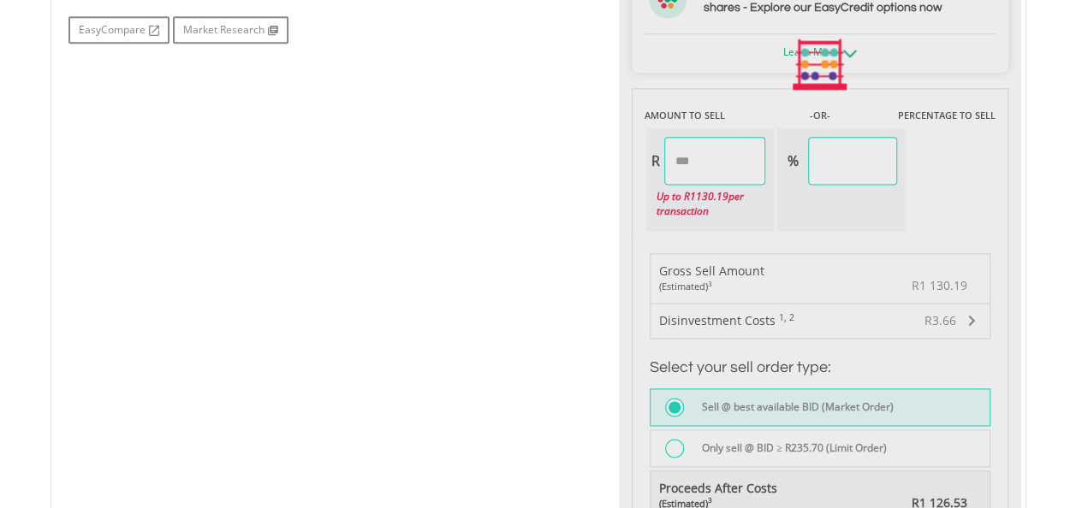
click at [555, 180] on div "No chart available. 1 MO CHANGE -0.39% DAILY CHANGE -0.57% 1M 3M 6M 1Y MAX Char…" at bounding box center [538, 65] width 965 height 1051
type input "*******"
type input "*****"
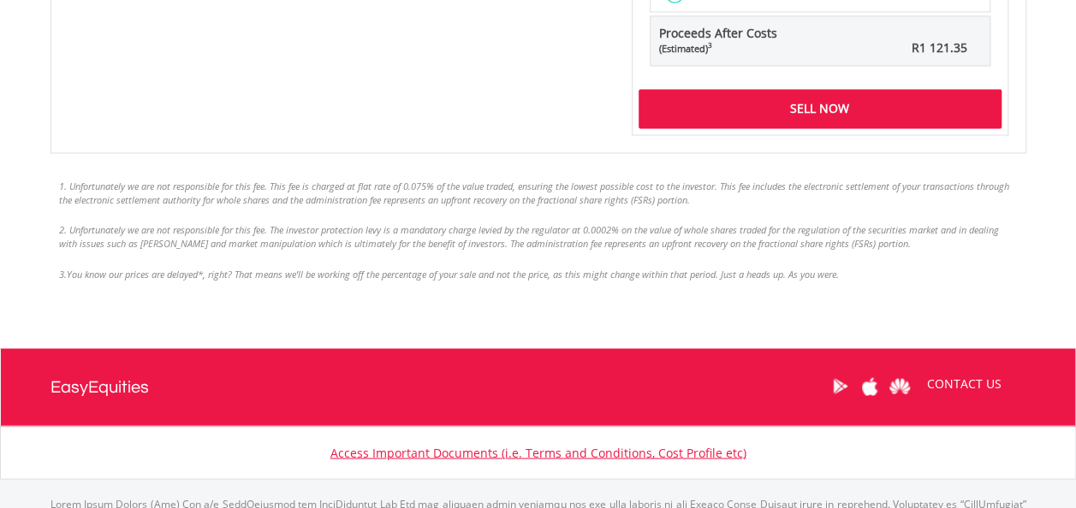
scroll to position [1541, 0]
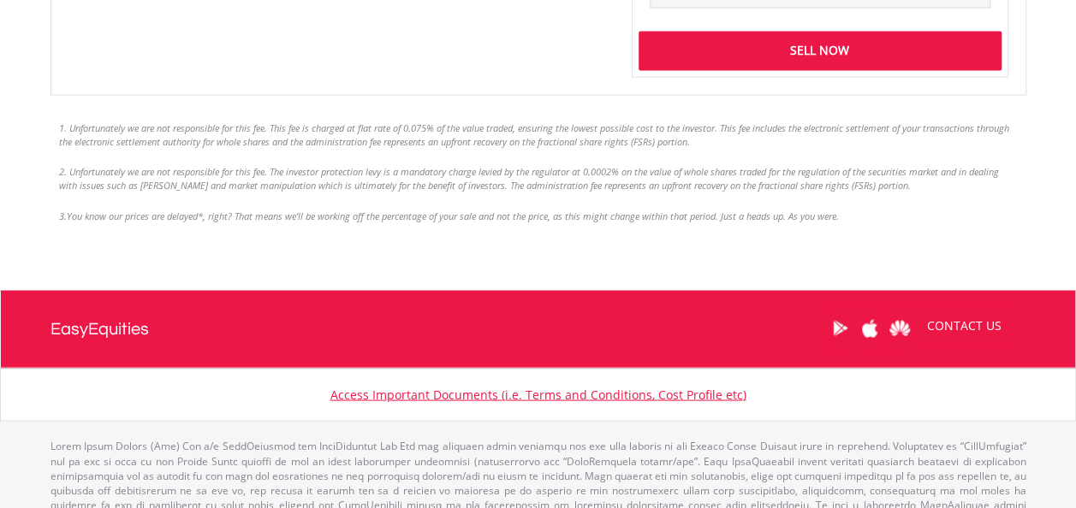
click at [820, 48] on div "Sell Now" at bounding box center [819, 50] width 363 height 39
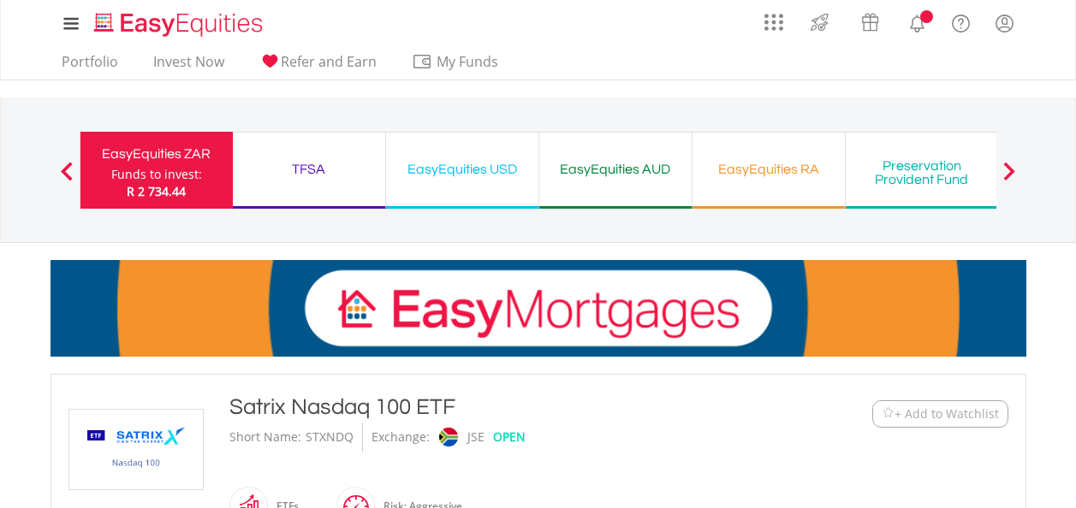
scroll to position [1155, 0]
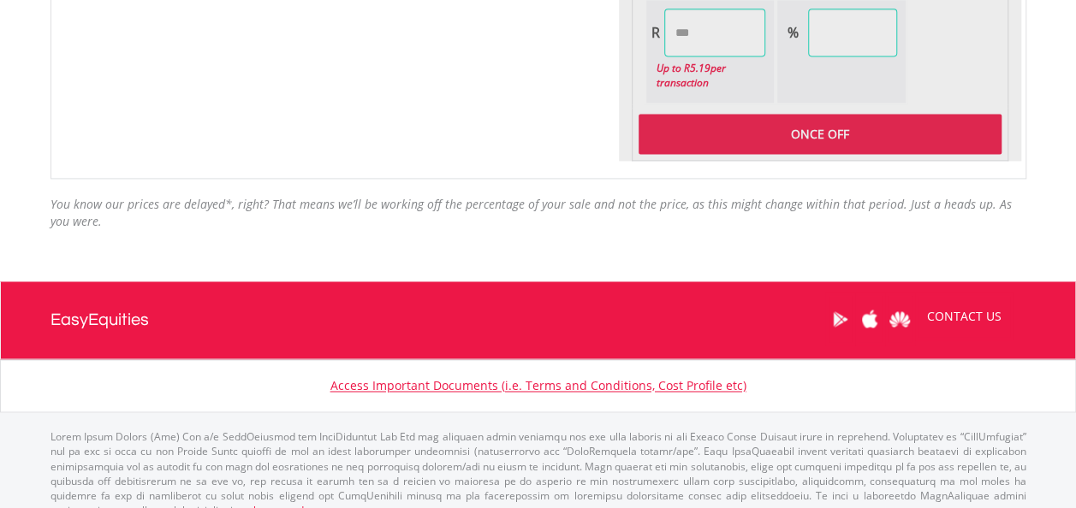
type input "****"
type input "******"
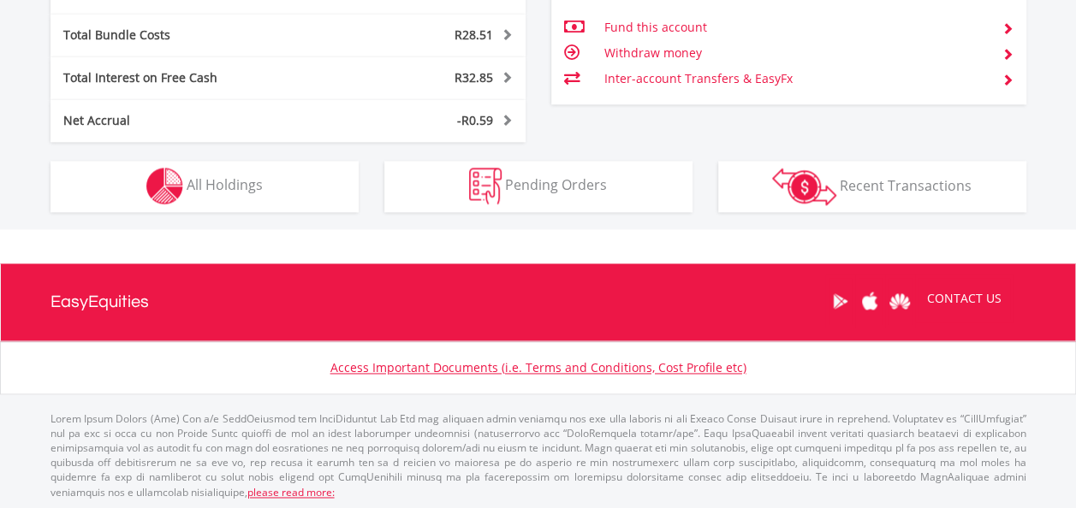
scroll to position [164, 325]
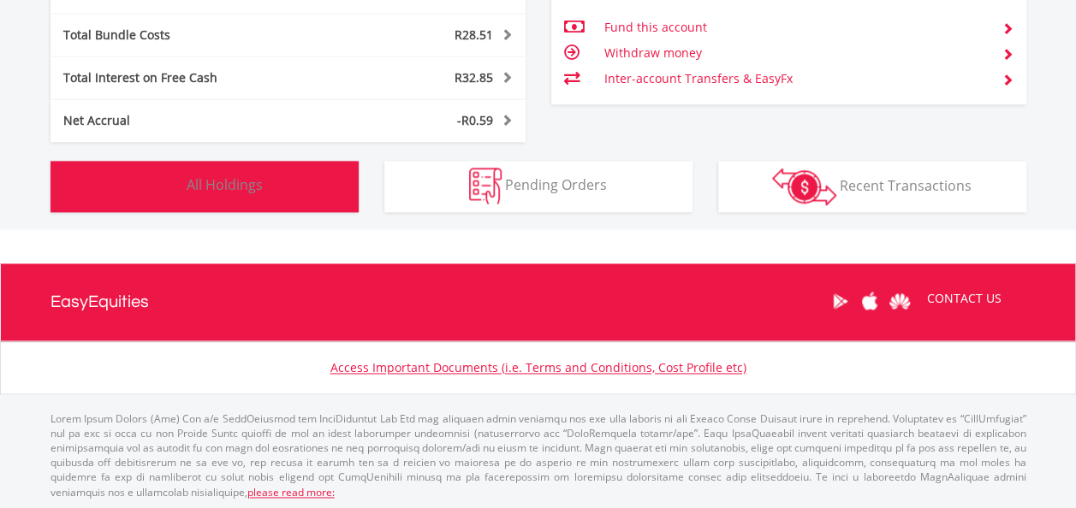
click at [324, 199] on button "Holdings All Holdings" at bounding box center [204, 186] width 308 height 51
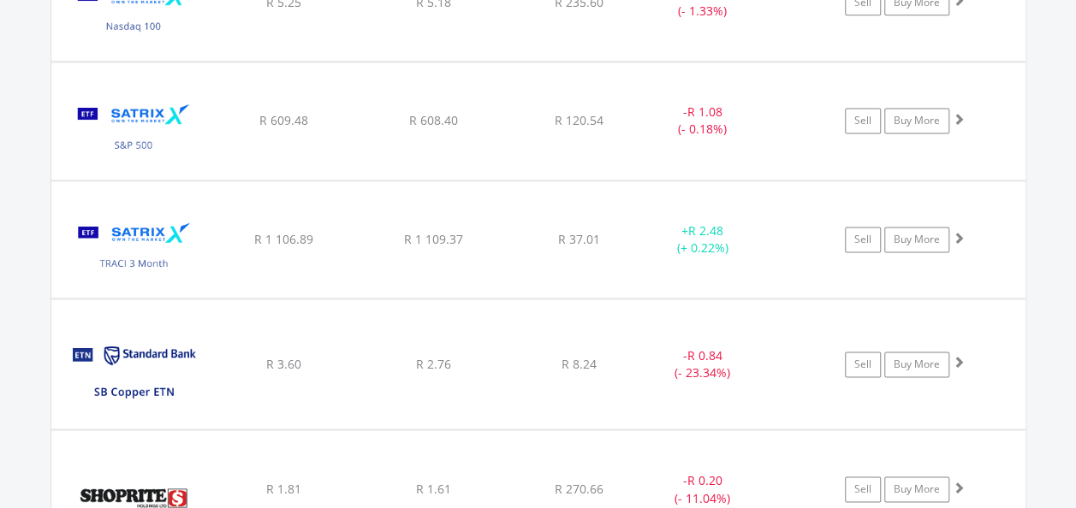
scroll to position [7585, 0]
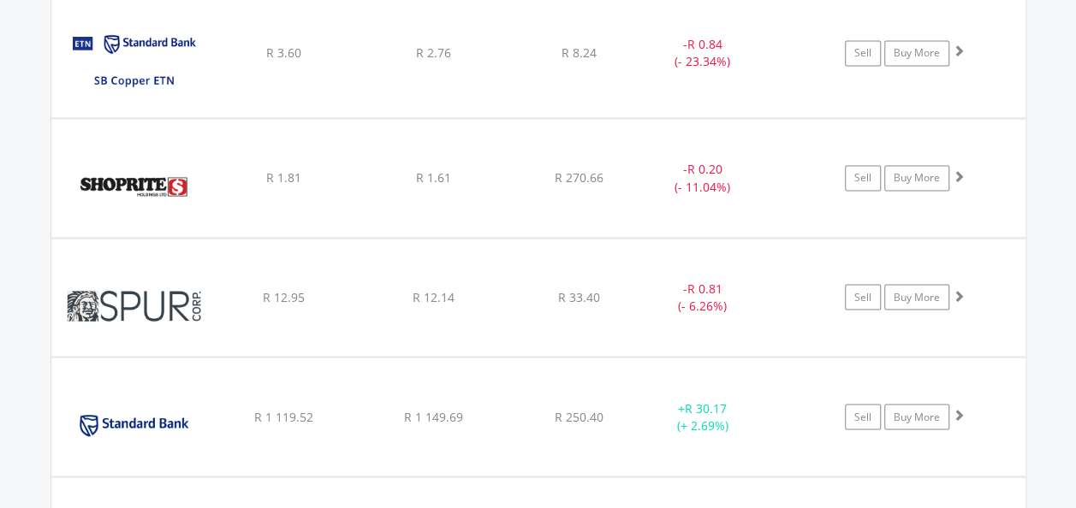
scroll to position [7842, 0]
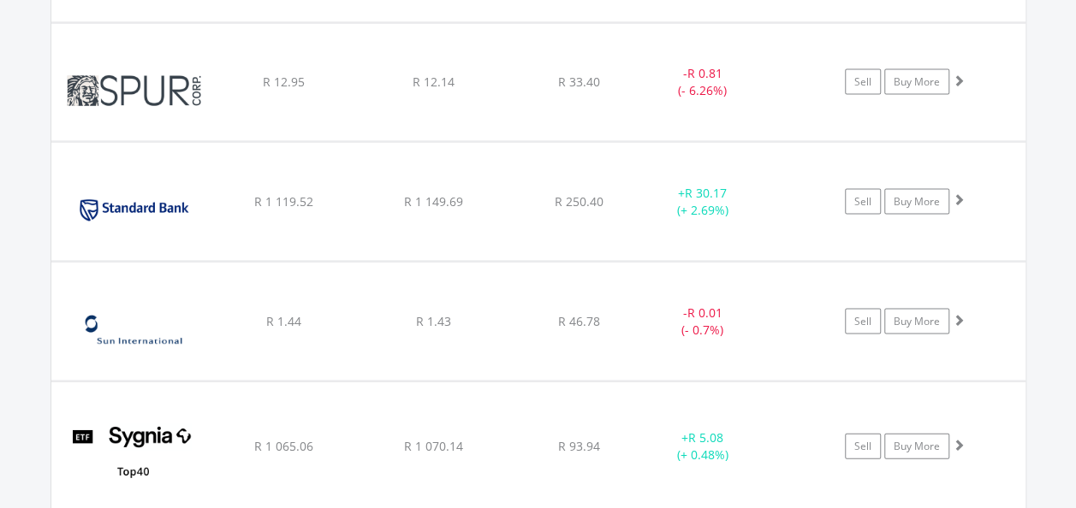
scroll to position [8098, 0]
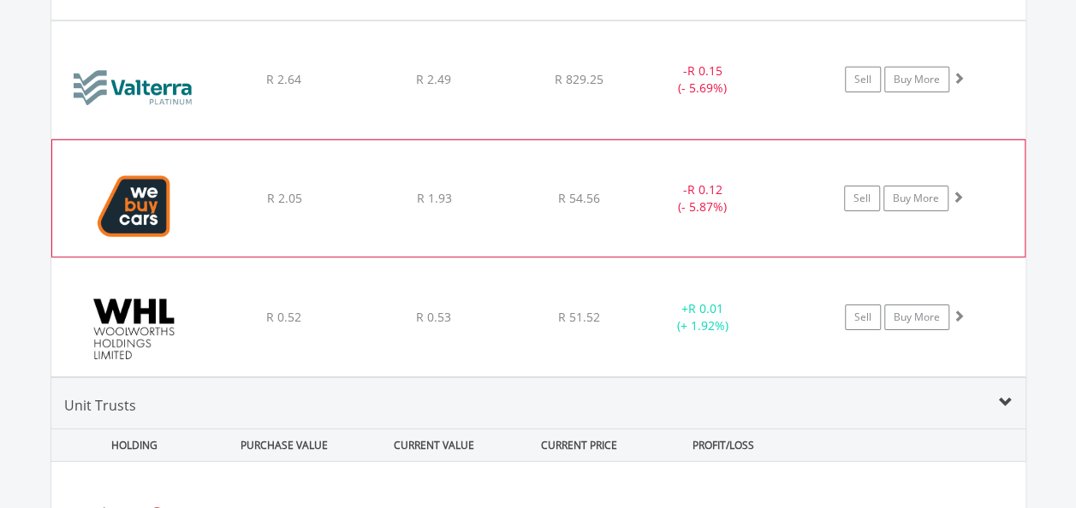
scroll to position [9211, 0]
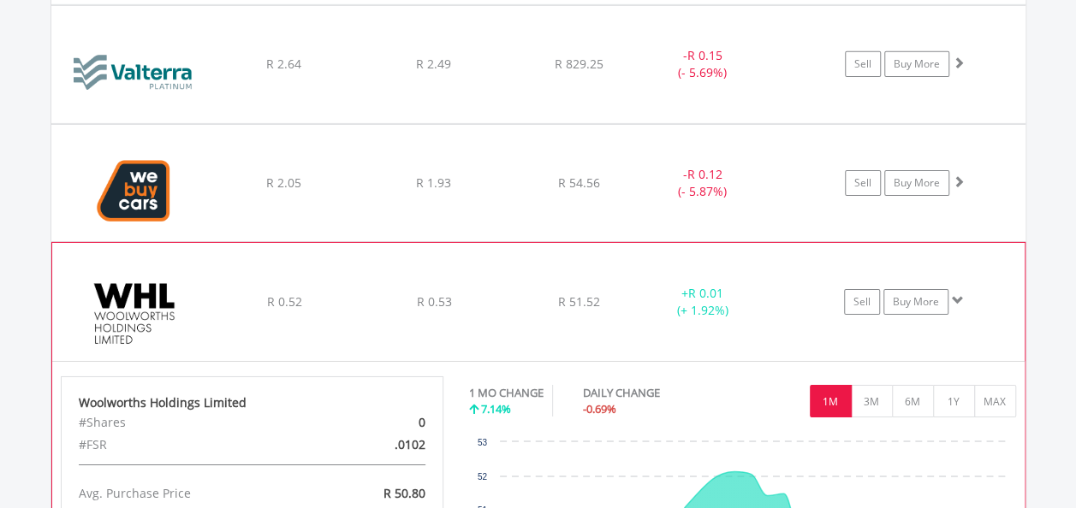
scroll to position [9468, 0]
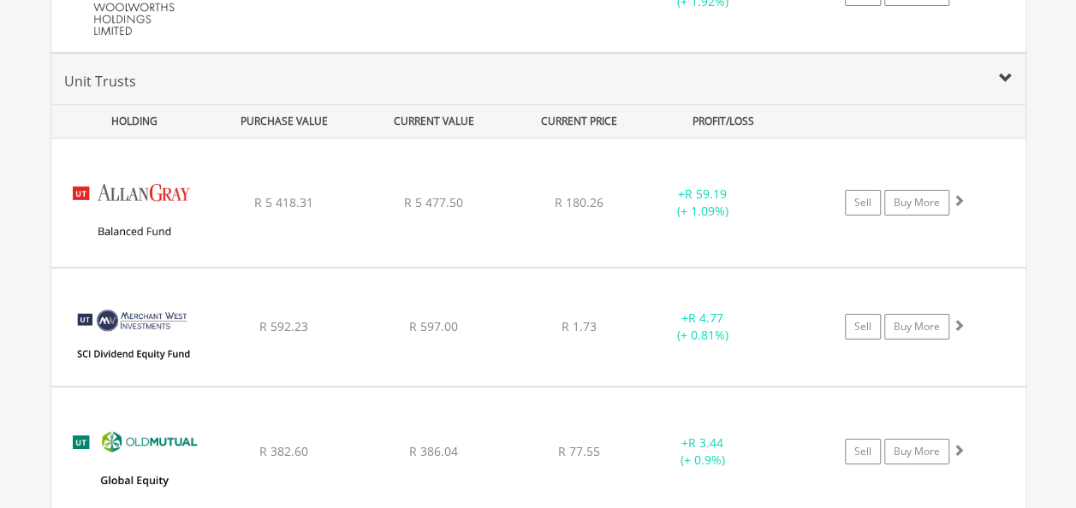
scroll to position [9553, 0]
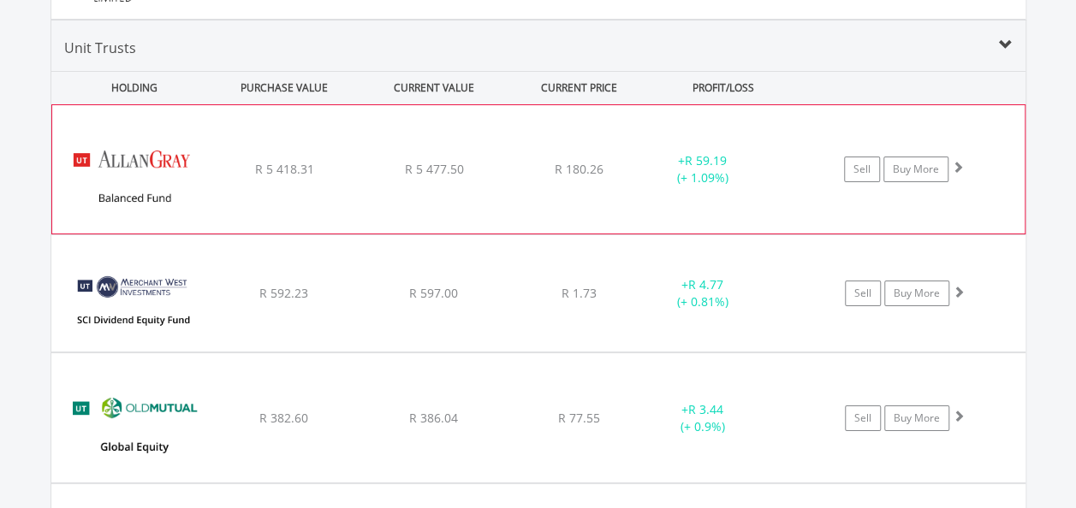
click at [518, 182] on div "﻿ Allan Gray Balanced Fund R 5 418.31 R 5 477.50 R 180.26 + R 59.19 (+ 1.09%) S…" at bounding box center [538, 169] width 972 height 128
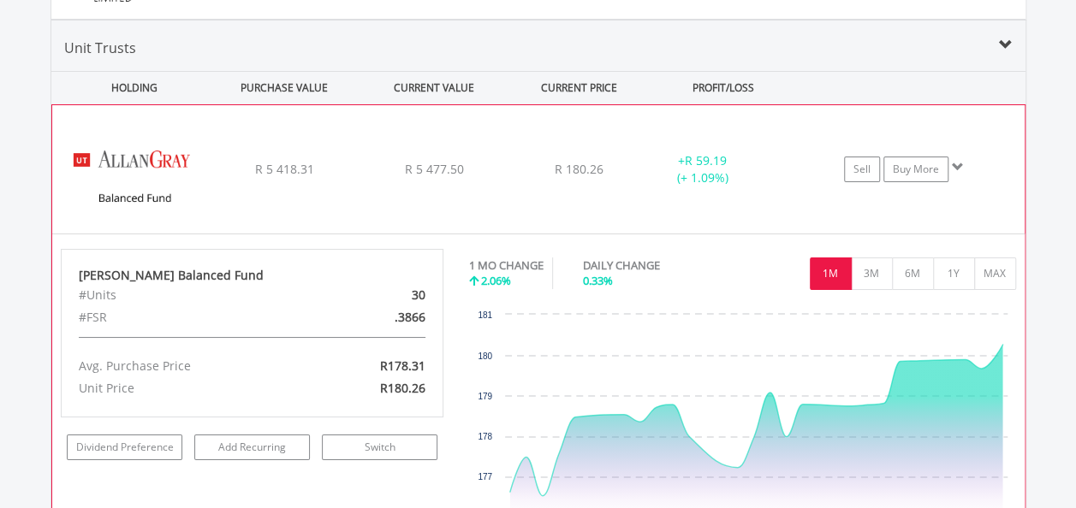
click at [518, 182] on div "﻿ Allan Gray Balanced Fund R 5 418.31 R 5 477.50 R 180.26 + R 59.19 (+ 1.09%) S…" at bounding box center [538, 169] width 972 height 128
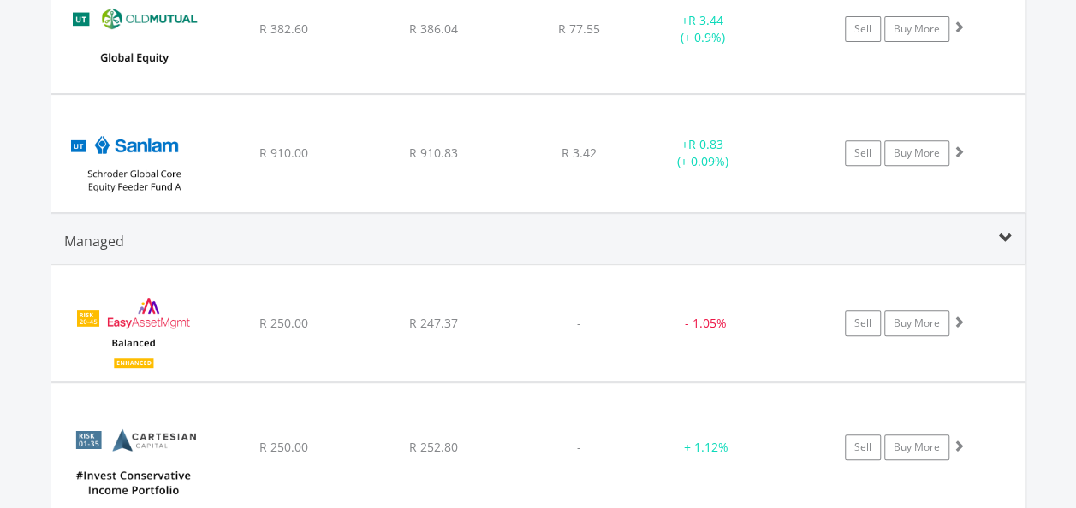
scroll to position [9981, 0]
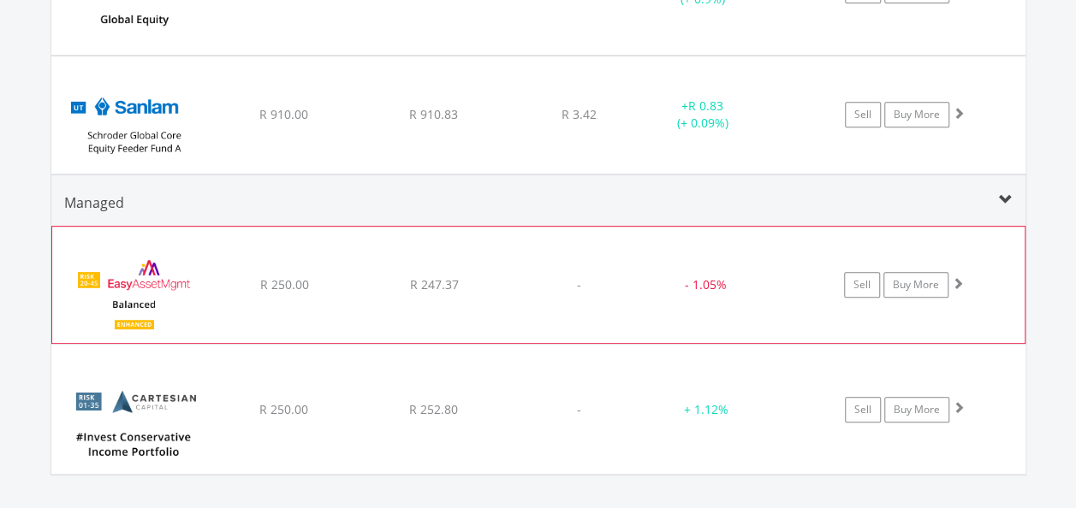
click at [457, 288] on div "﻿ EasyAssetManagement Enhanced Balanced Bundle R 250.00 R 247.37 - - 1.05% Sell…" at bounding box center [538, 285] width 972 height 116
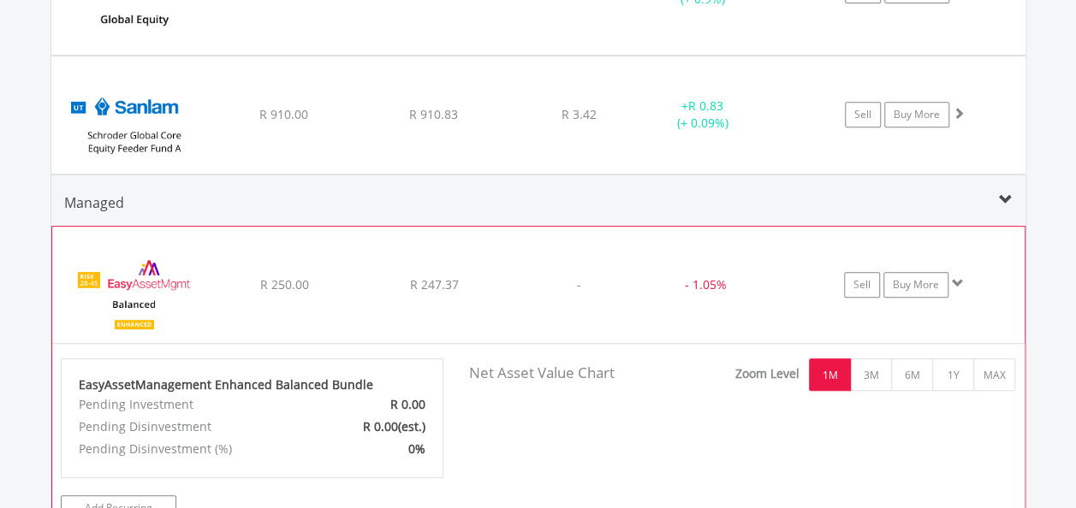
scroll to position [347, 573]
click at [457, 288] on div "﻿ EasyAssetManagement Enhanced Balanced Bundle R 250.00 R 247.37 - - 1.05% Sell…" at bounding box center [538, 285] width 972 height 116
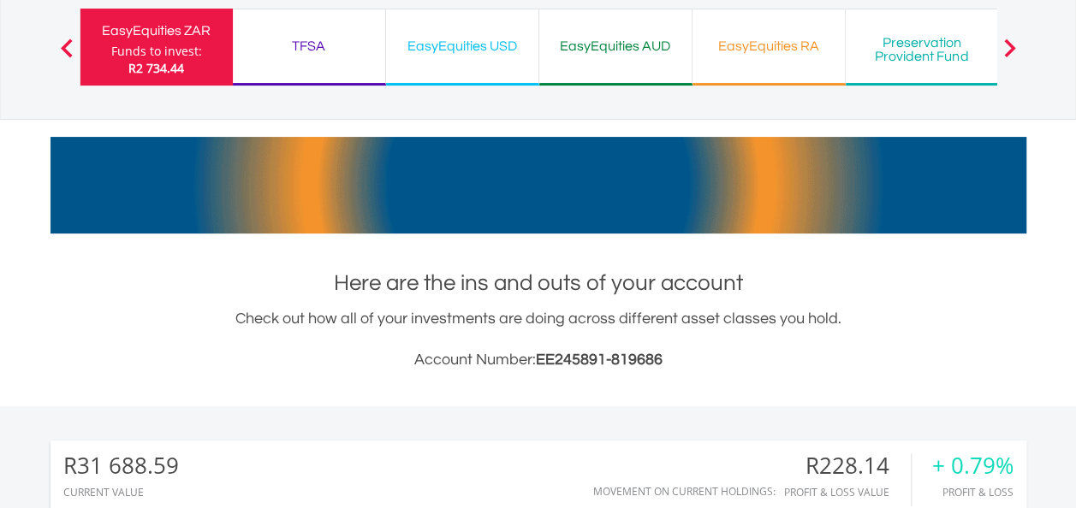
scroll to position [0, 0]
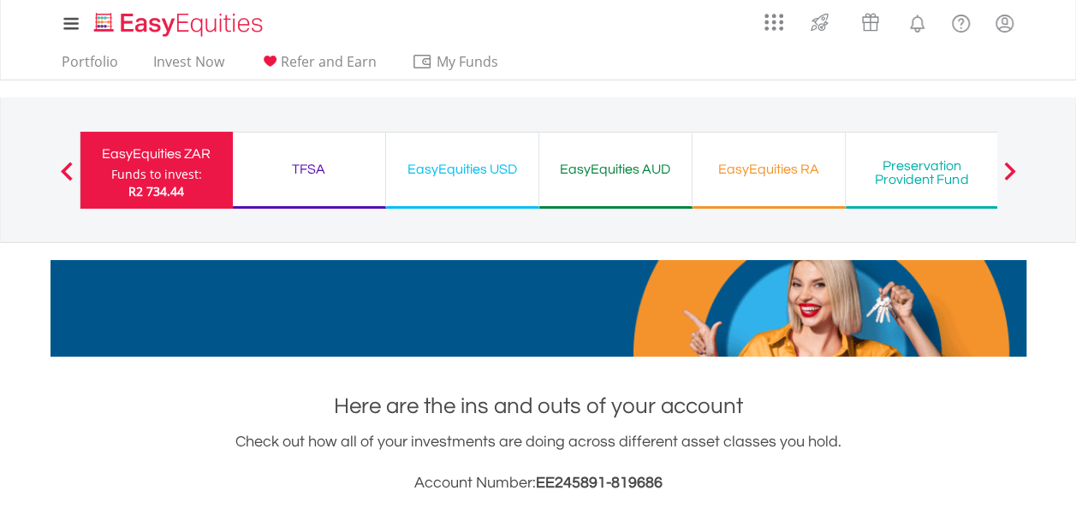
click at [471, 163] on div "EasyEquities USD" at bounding box center [462, 169] width 132 height 24
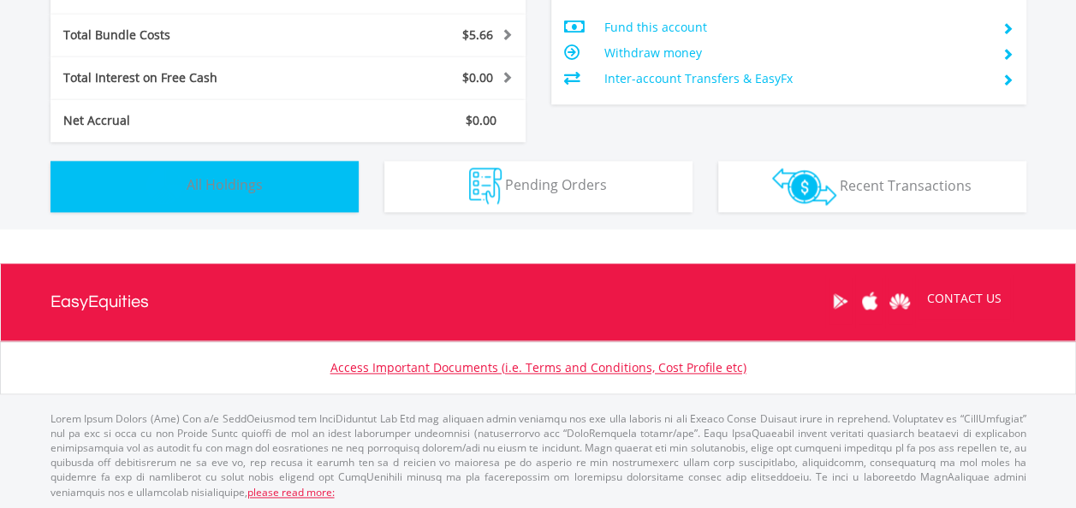
scroll to position [164, 325]
click at [303, 181] on button "Holdings All Holdings" at bounding box center [204, 186] width 308 height 51
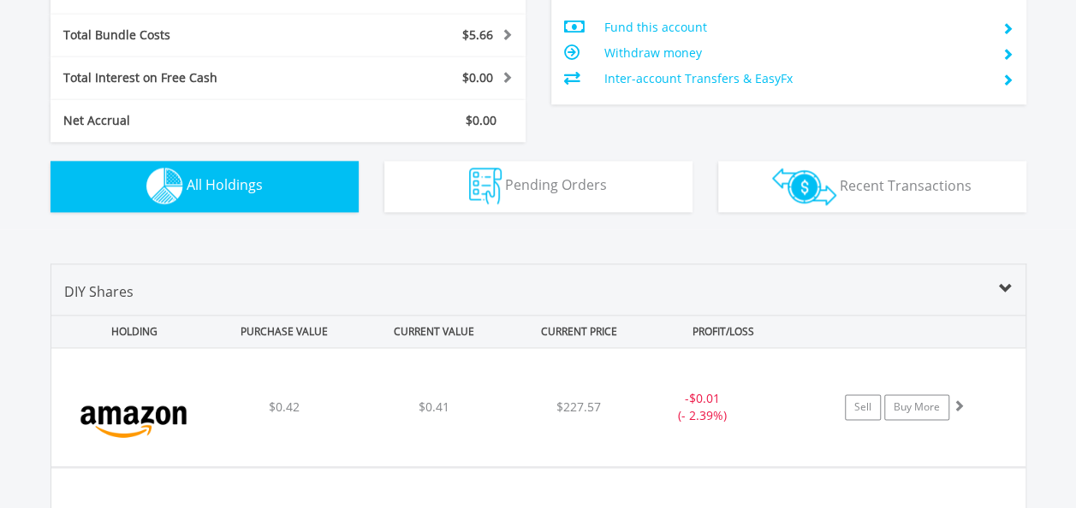
scroll to position [1268, 0]
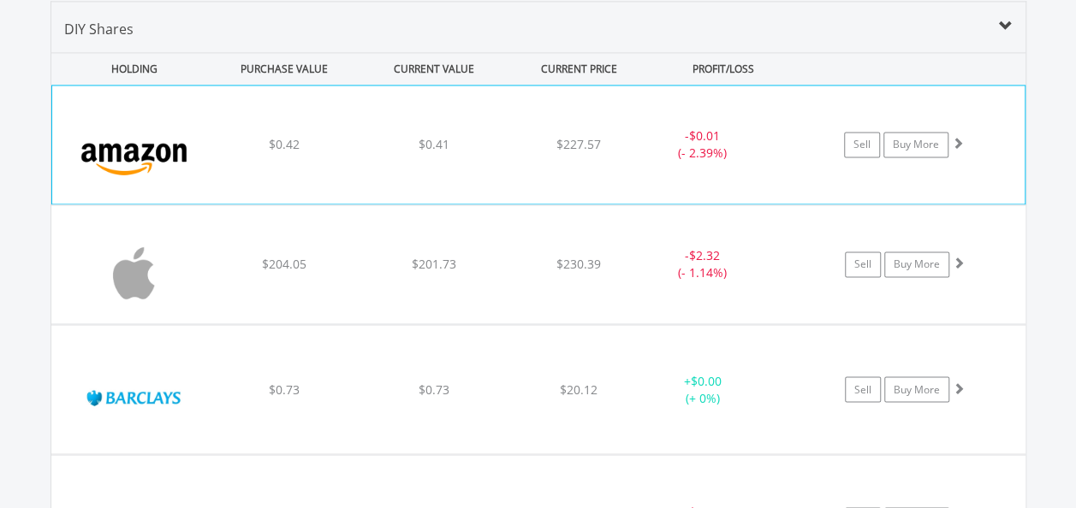
click at [476, 188] on div "﻿ [DOMAIN_NAME] Inc $0.42 $0.41 $227.57 - $0.01 (- 2.39%) Sell Buy More" at bounding box center [538, 145] width 972 height 118
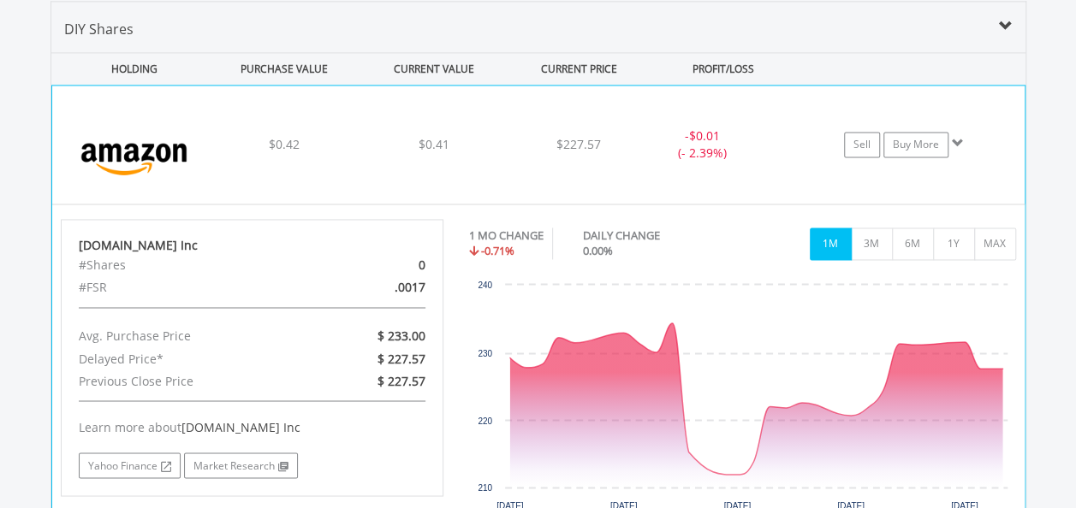
click at [476, 188] on div "﻿ [DOMAIN_NAME] Inc $0.42 $0.41 $227.57 - $0.01 (- 2.39%) Sell Buy More" at bounding box center [538, 145] width 972 height 118
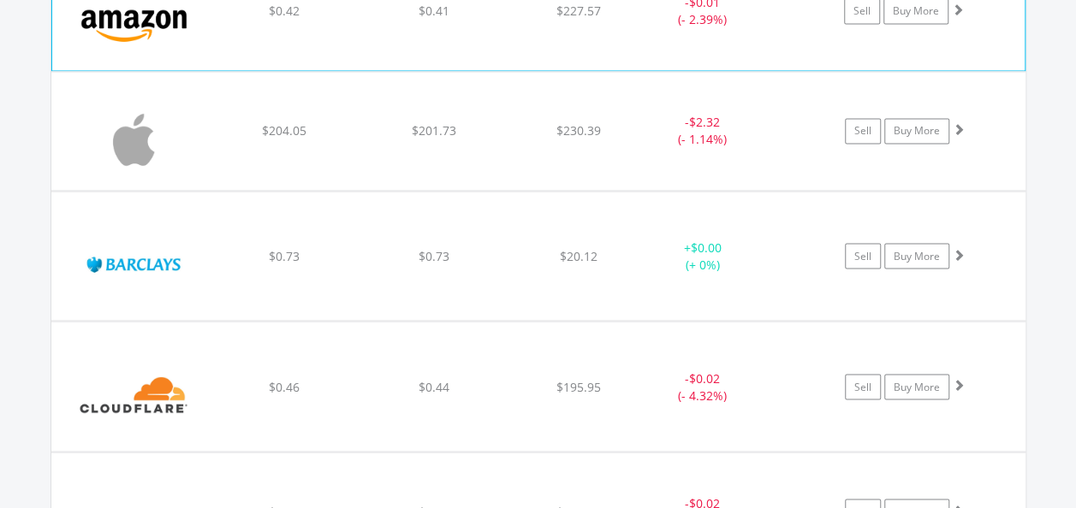
scroll to position [1440, 0]
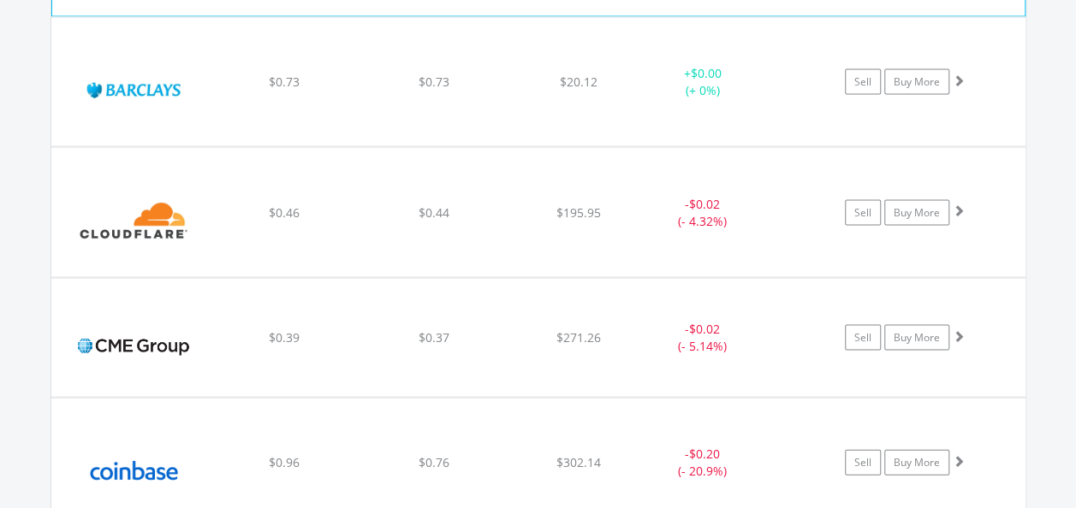
scroll to position [1611, 0]
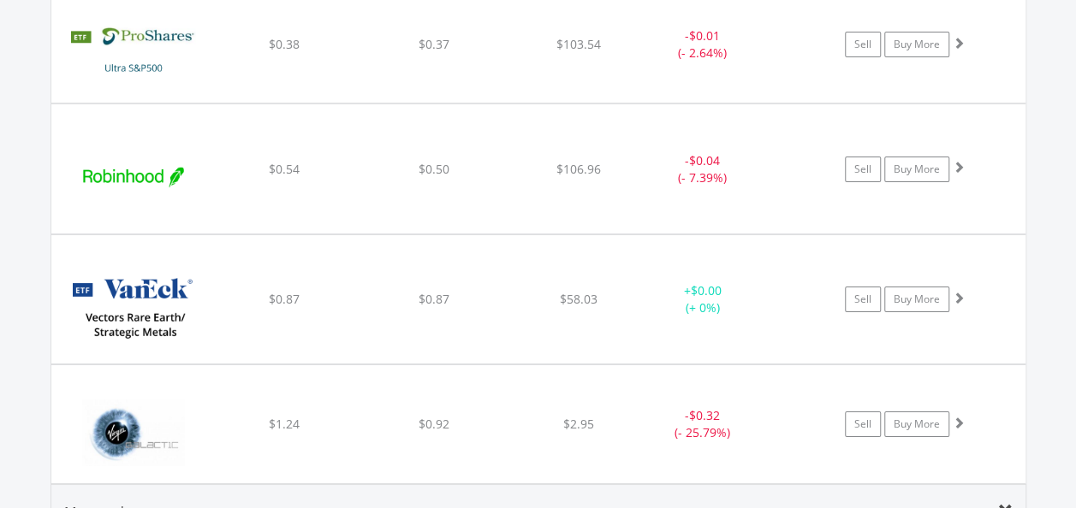
scroll to position [2895, 0]
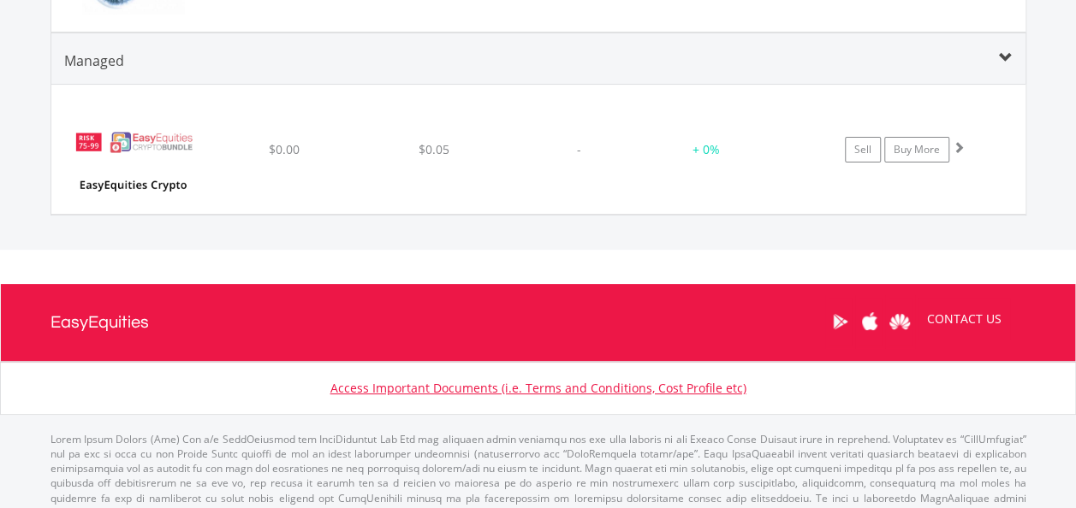
scroll to position [3320, 0]
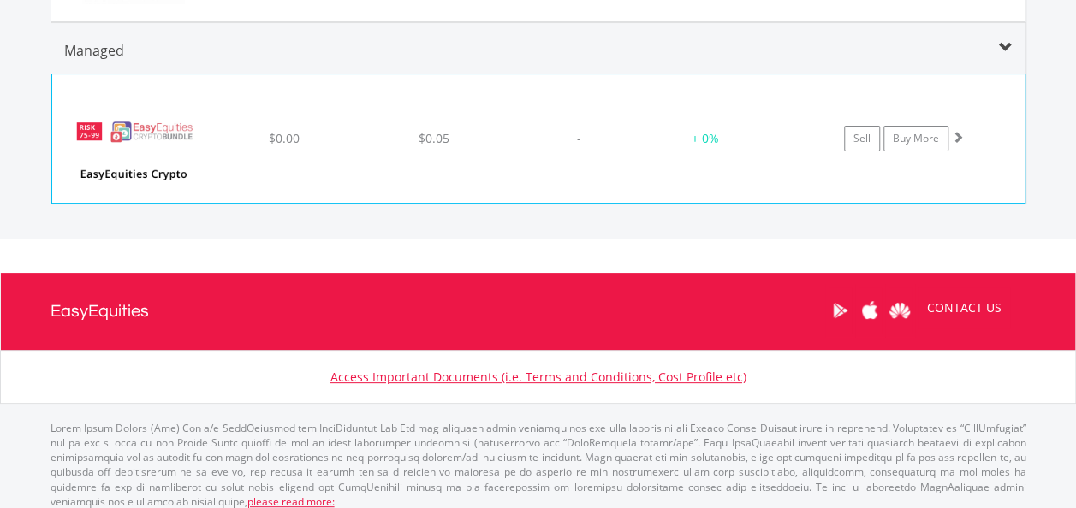
click at [421, 175] on div "﻿ EasyEquities Crypto Bundle $0.00 $0.05 - + 0% Sell Buy More" at bounding box center [538, 138] width 972 height 128
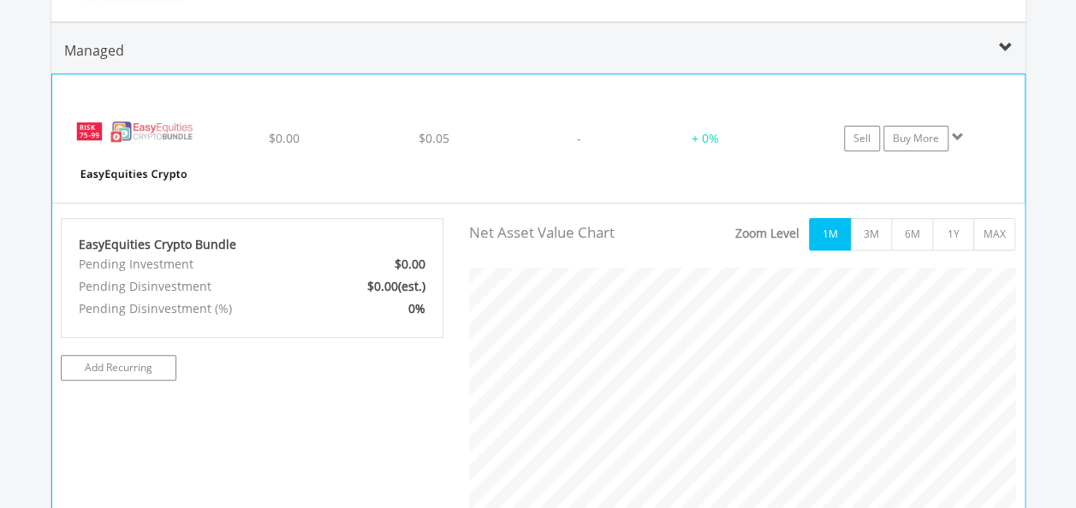
scroll to position [347, 573]
click at [421, 175] on div "﻿ EasyEquities Crypto Bundle $0.00 $0.05 - + 0% Sell Buy More" at bounding box center [538, 138] width 972 height 128
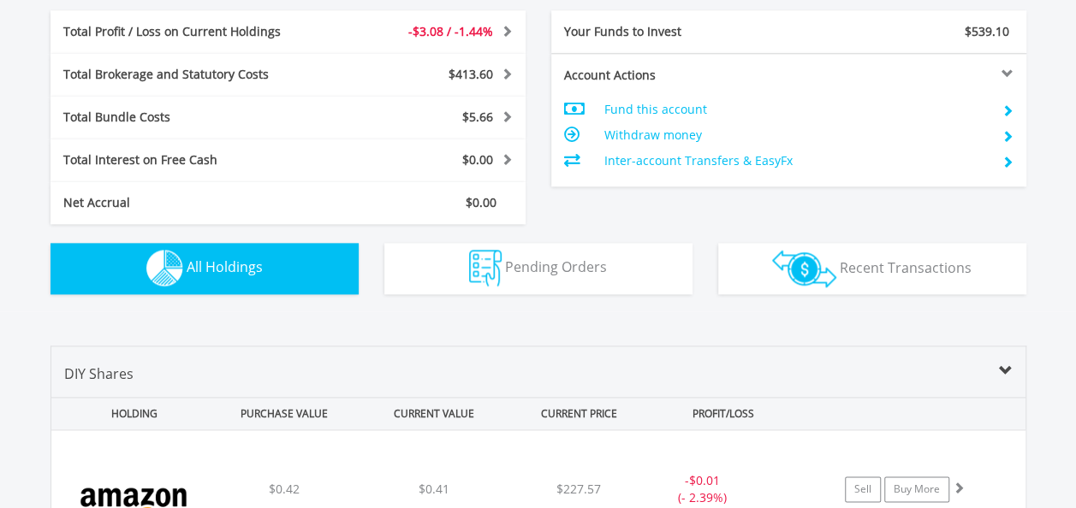
scroll to position [0, 0]
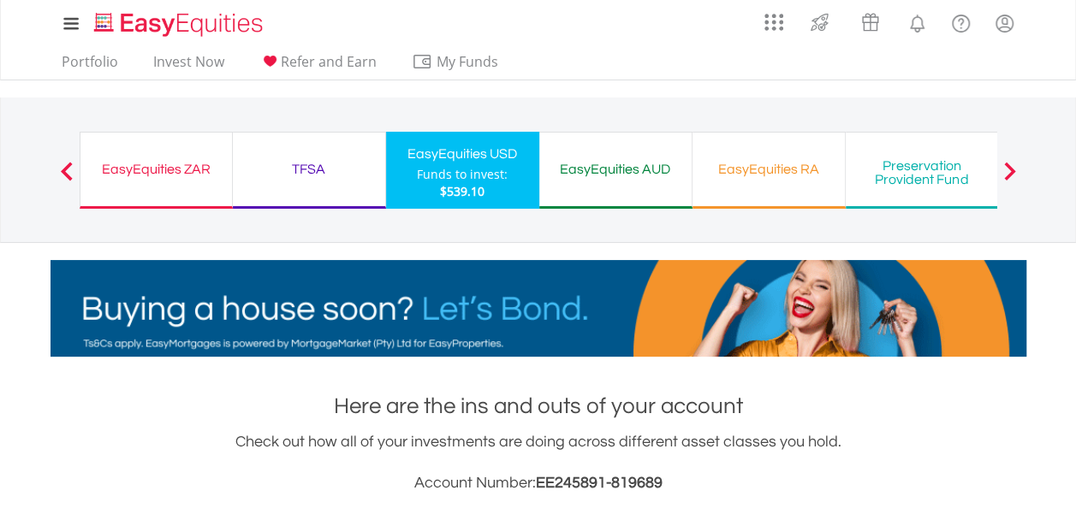
click at [179, 174] on div "EasyEquities ZAR" at bounding box center [156, 169] width 131 height 24
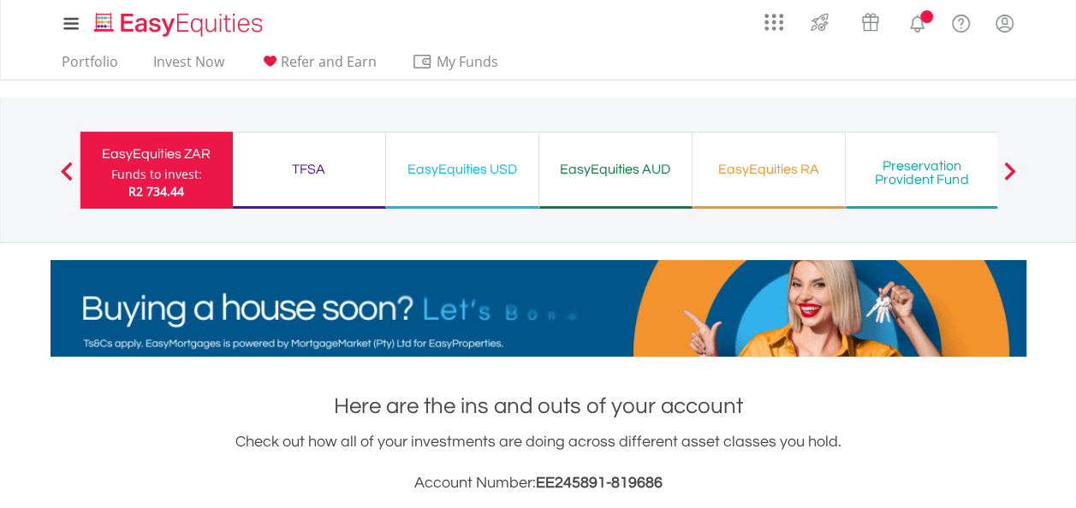
scroll to position [164, 325]
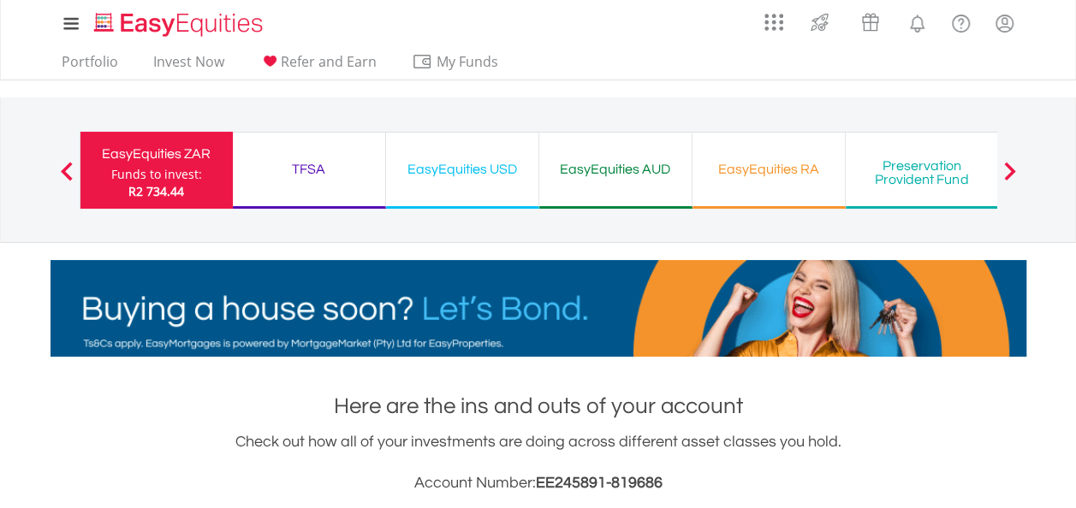
click at [322, 183] on div "TFSA Funds to invest: R2 734.44" at bounding box center [309, 170] width 153 height 77
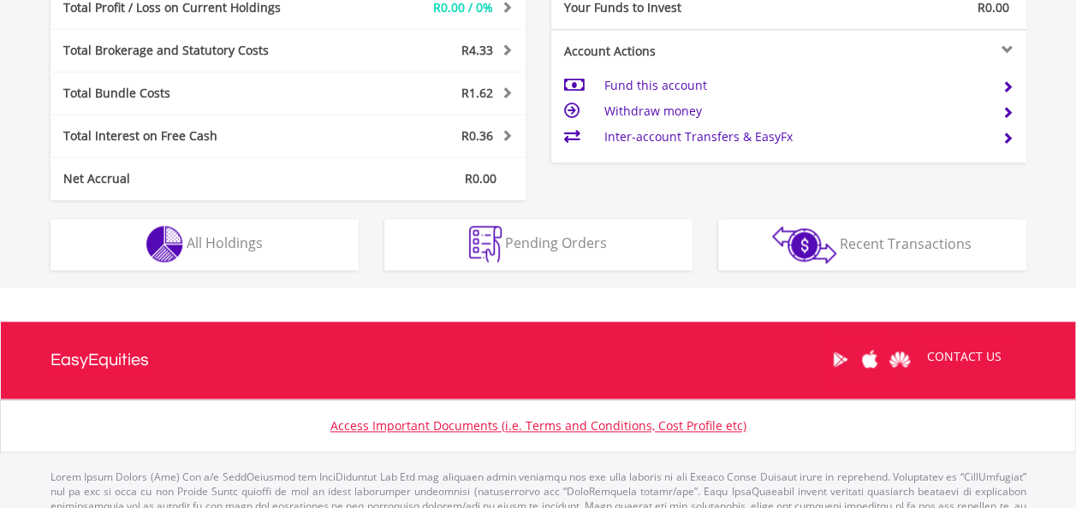
scroll to position [846, 0]
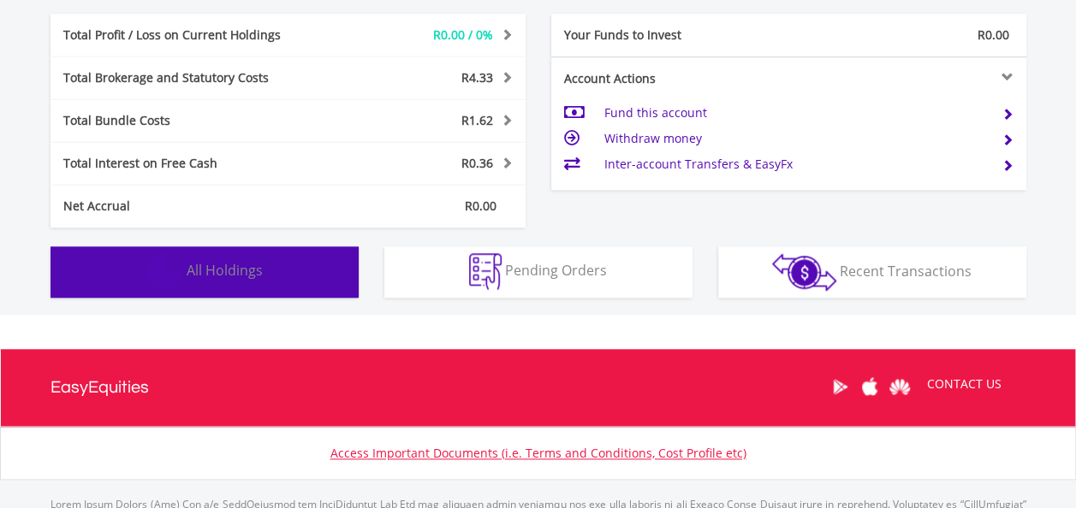
click at [322, 282] on button "Holdings All Holdings" at bounding box center [204, 271] width 308 height 51
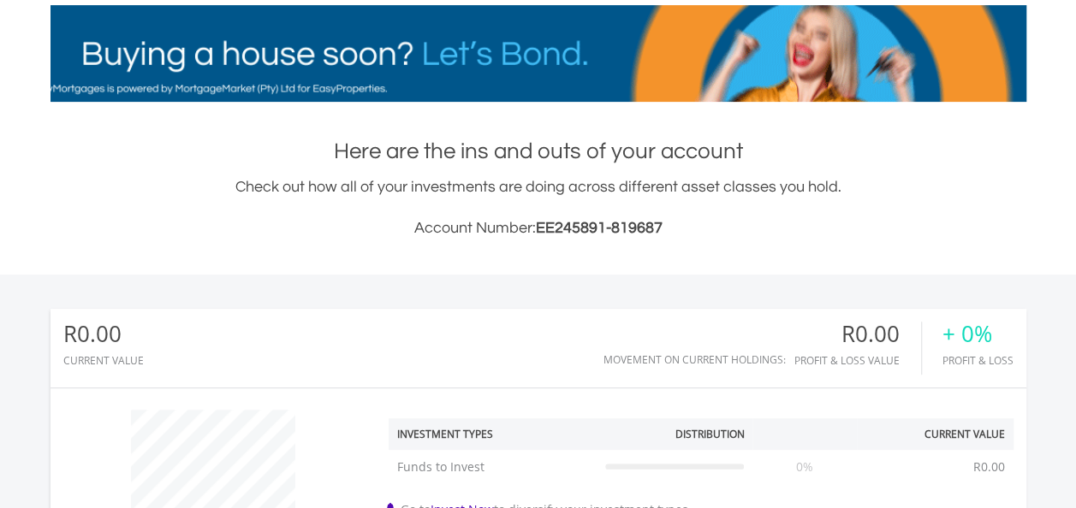
scroll to position [512, 0]
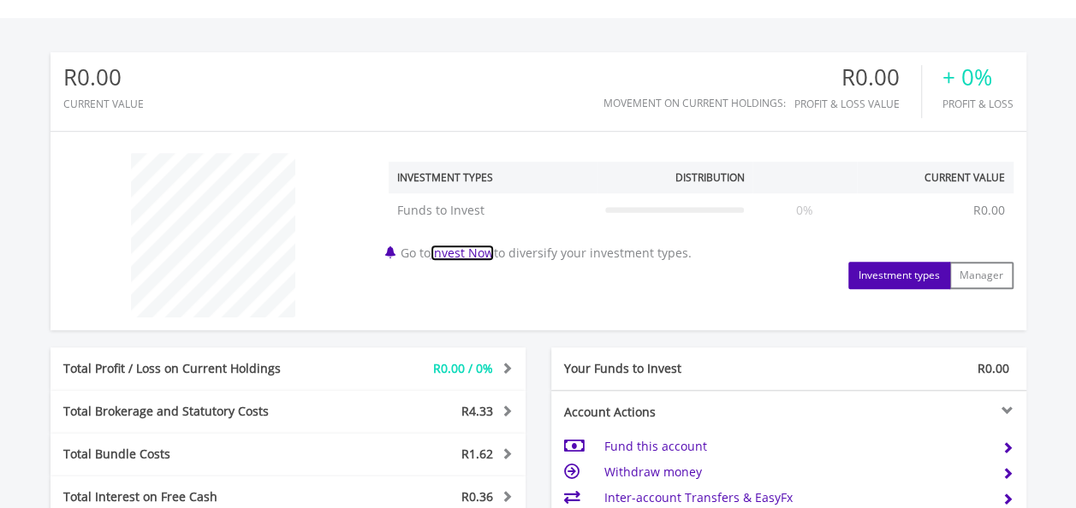
click at [478, 255] on link "Invest Now" at bounding box center [462, 253] width 63 height 16
